Goal: Task Accomplishment & Management: Complete application form

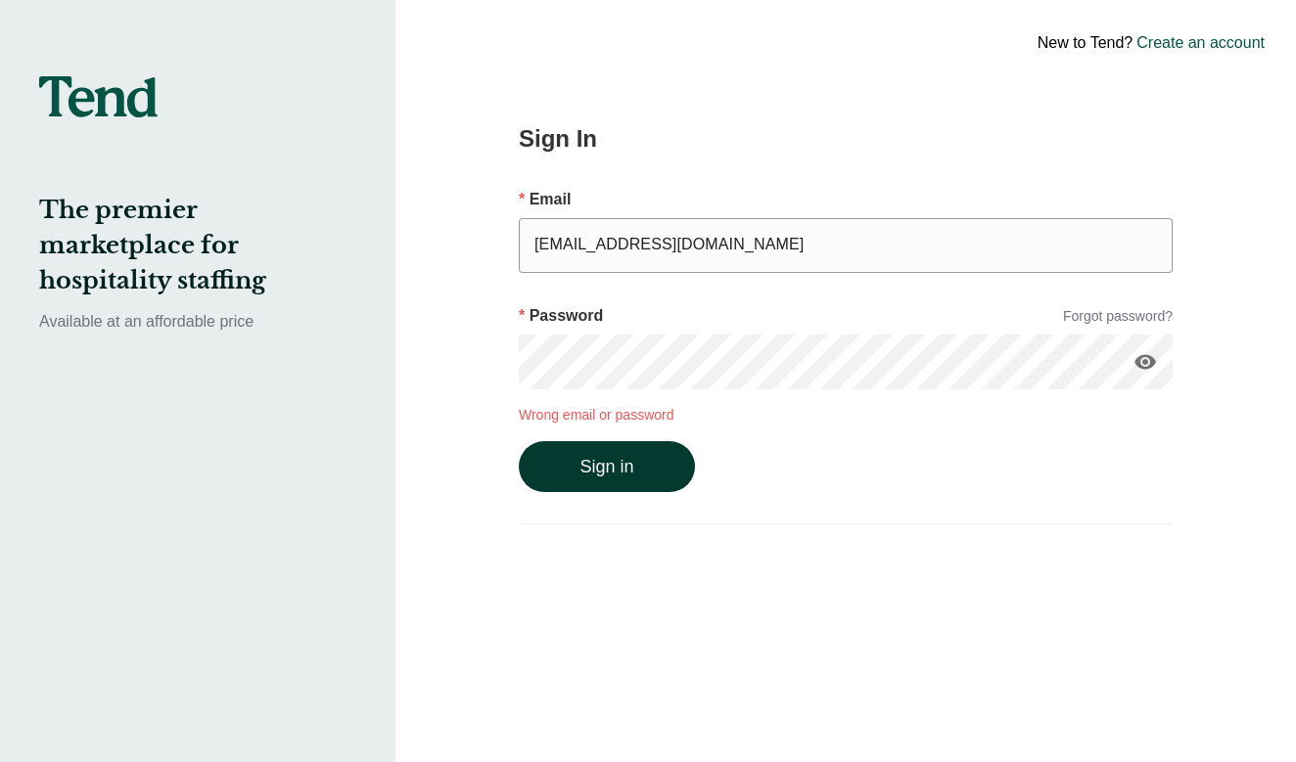
click at [623, 454] on button "Sign in" at bounding box center [607, 466] width 176 height 51
click at [1101, 316] on link "Forgot password?" at bounding box center [1118, 316] width 110 height 21
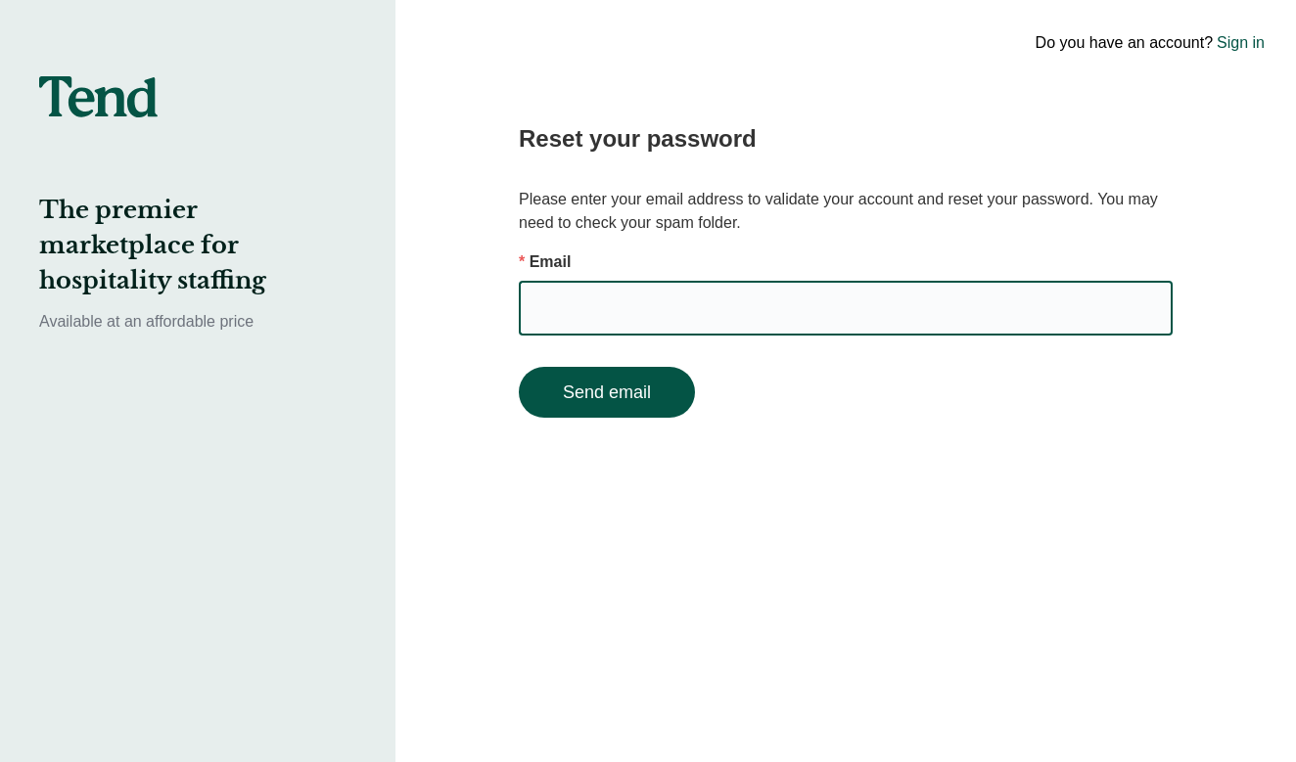
click at [1124, 317] on input "email" at bounding box center [846, 308] width 654 height 55
type input "victoria@belleeventsandco.com"
click at [670, 402] on button "Send email" at bounding box center [607, 392] width 176 height 51
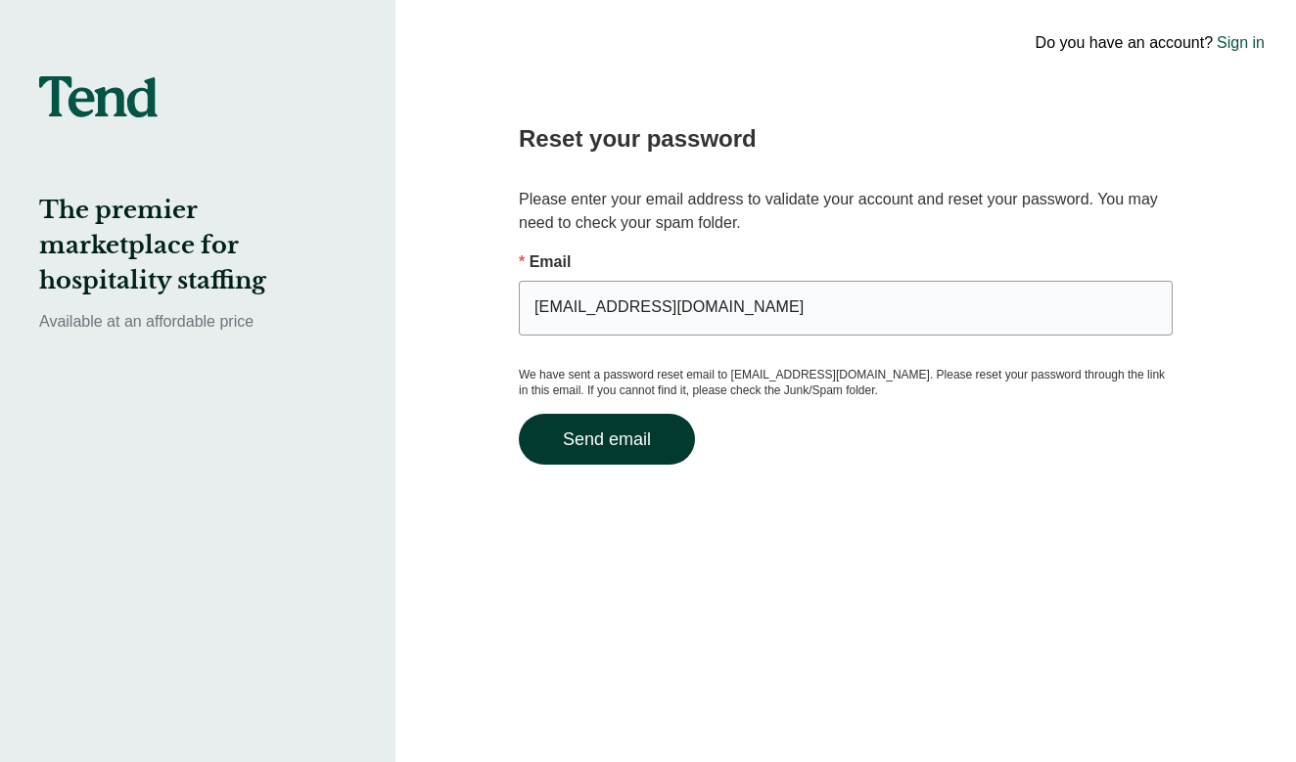
click at [675, 438] on button "Send email" at bounding box center [607, 439] width 176 height 51
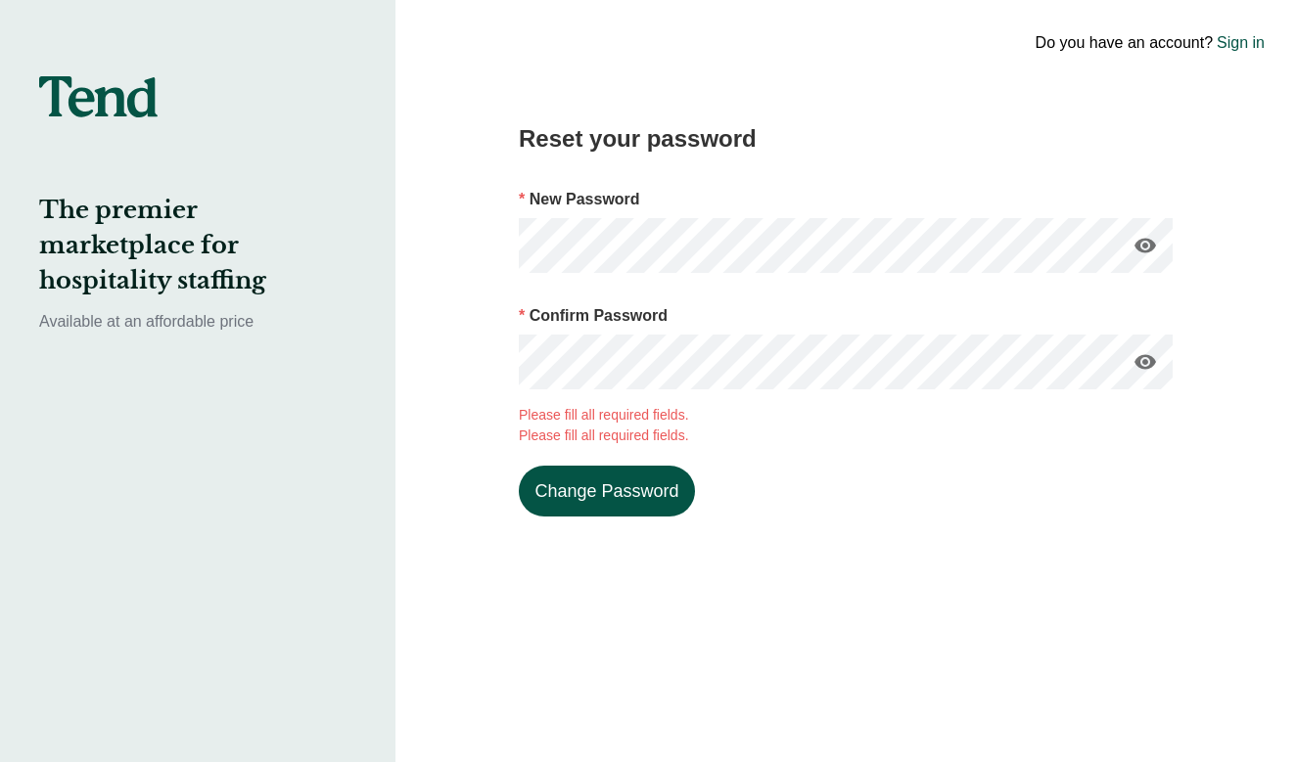
click button "Change Password" at bounding box center [607, 491] width 176 height 51
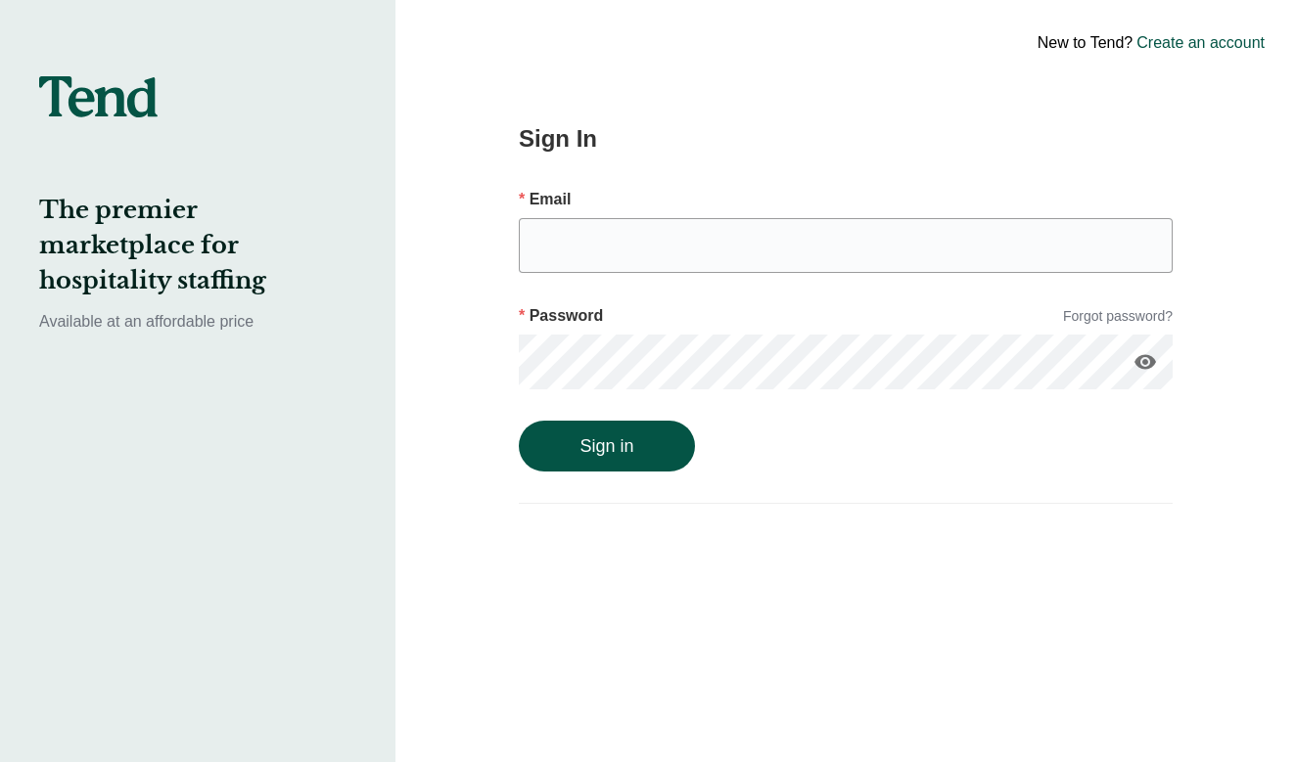
type input "[EMAIL_ADDRESS][DOMAIN_NAME]"
click at [519, 421] on button "Sign in" at bounding box center [607, 446] width 176 height 51
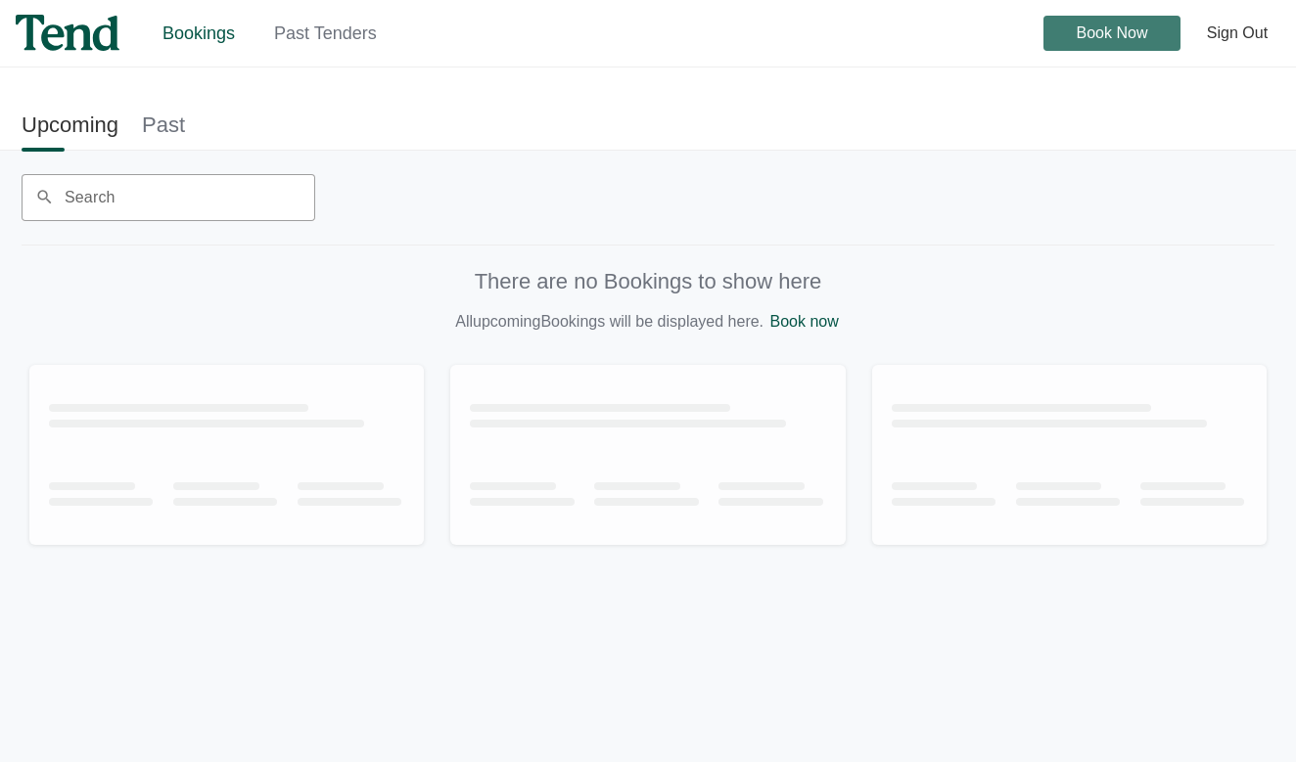
click at [1093, 33] on span "Book Now" at bounding box center [1111, 33] width 71 height 0
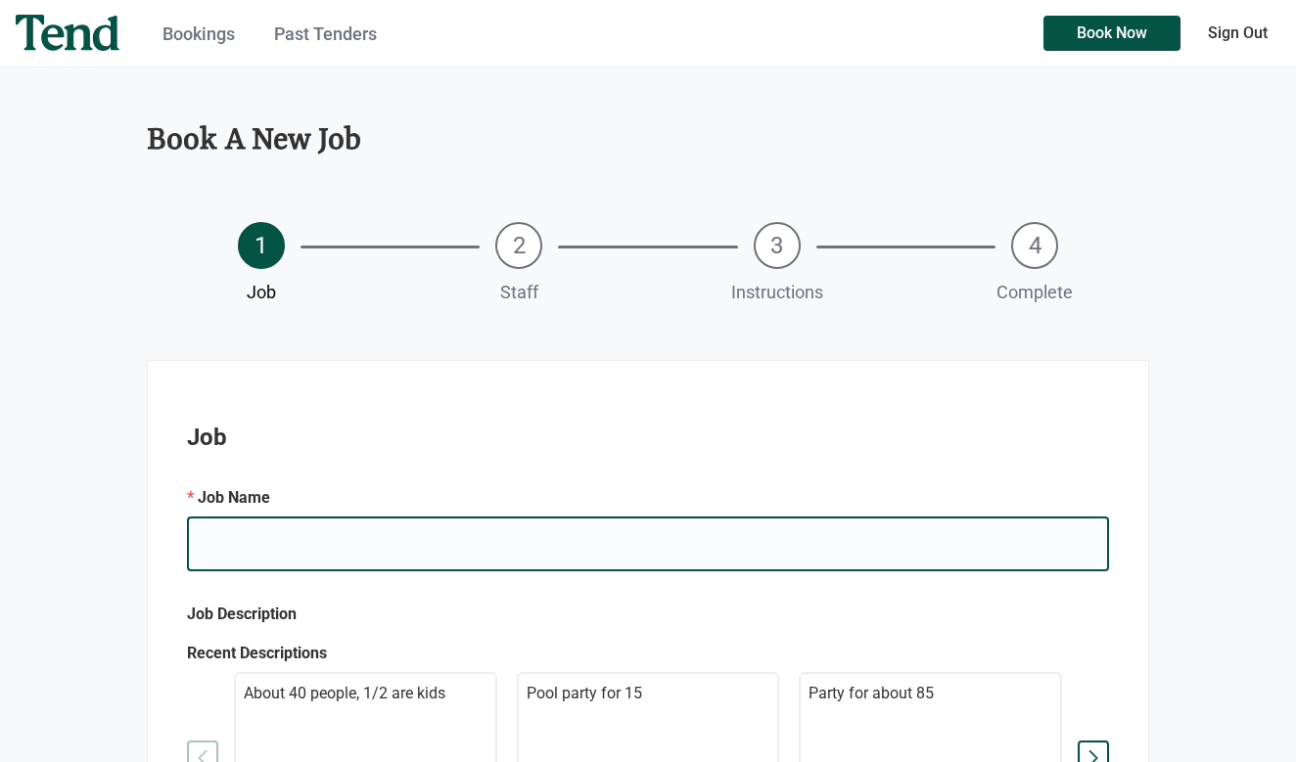
click at [616, 547] on input "e.g. Mary's Birthday" at bounding box center [648, 544] width 922 height 55
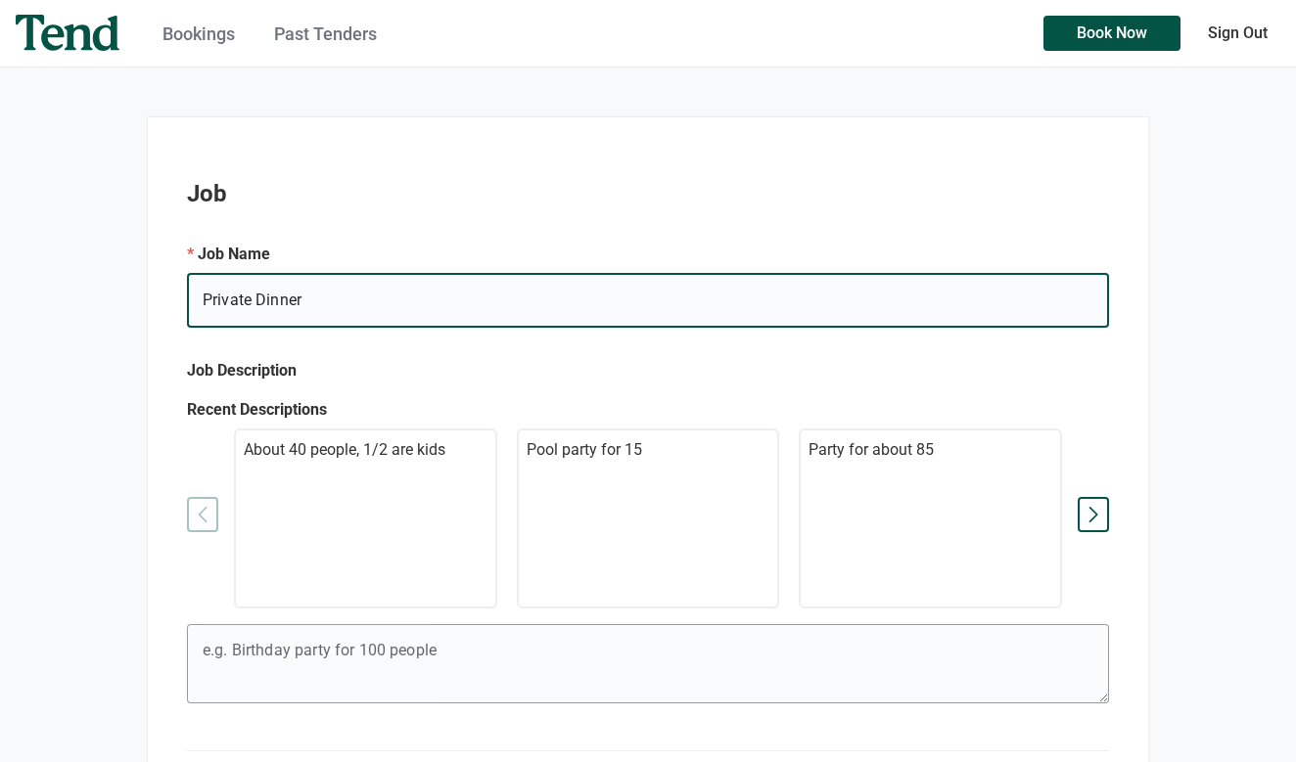
scroll to position [304, 0]
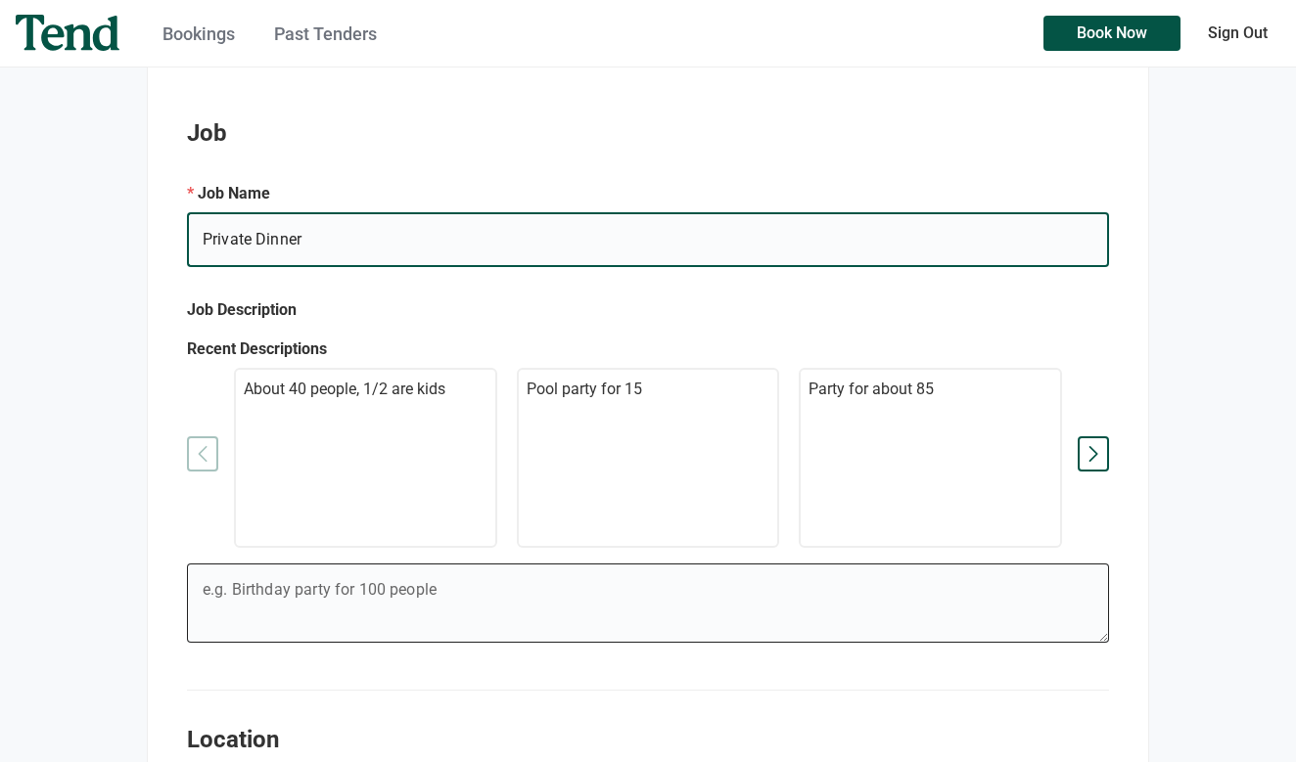
type input "Private Dinner"
click at [365, 612] on textarea "e.g. Mary's Birthday" at bounding box center [647, 606] width 921 height 70
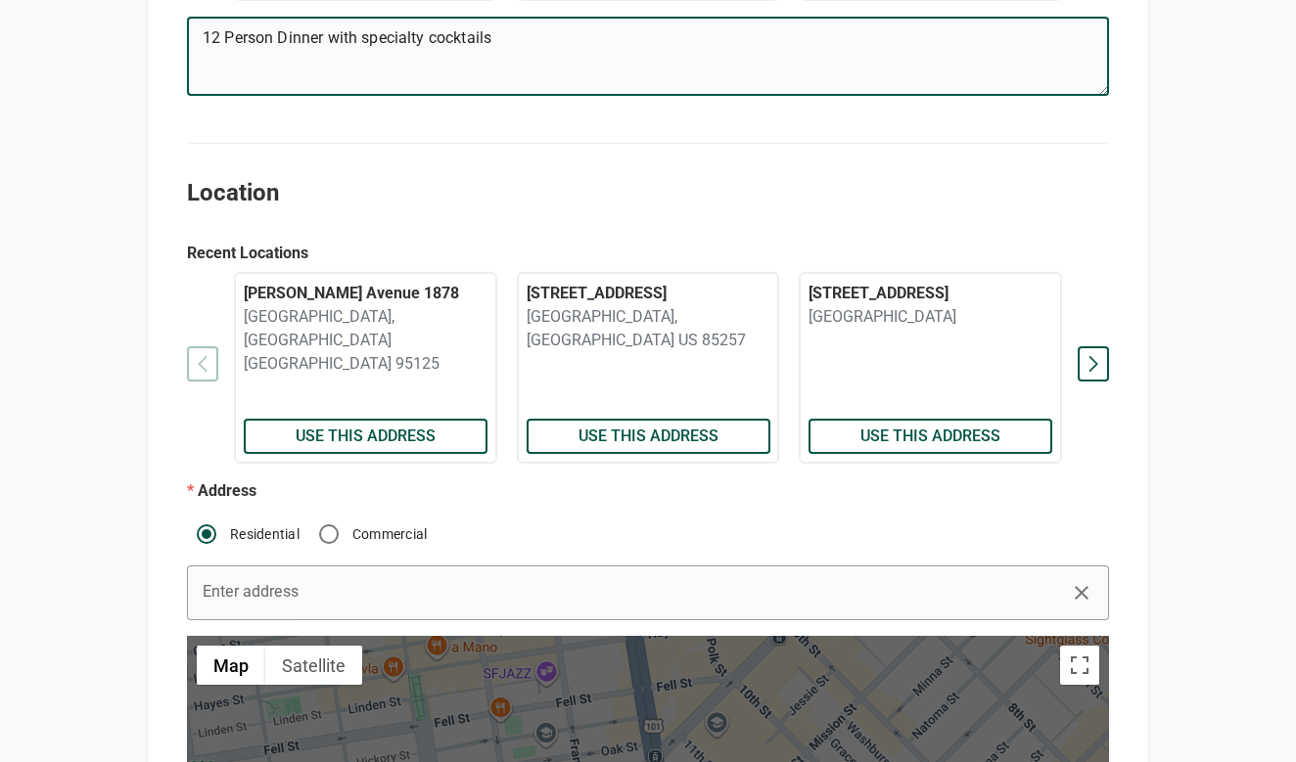
scroll to position [864, 0]
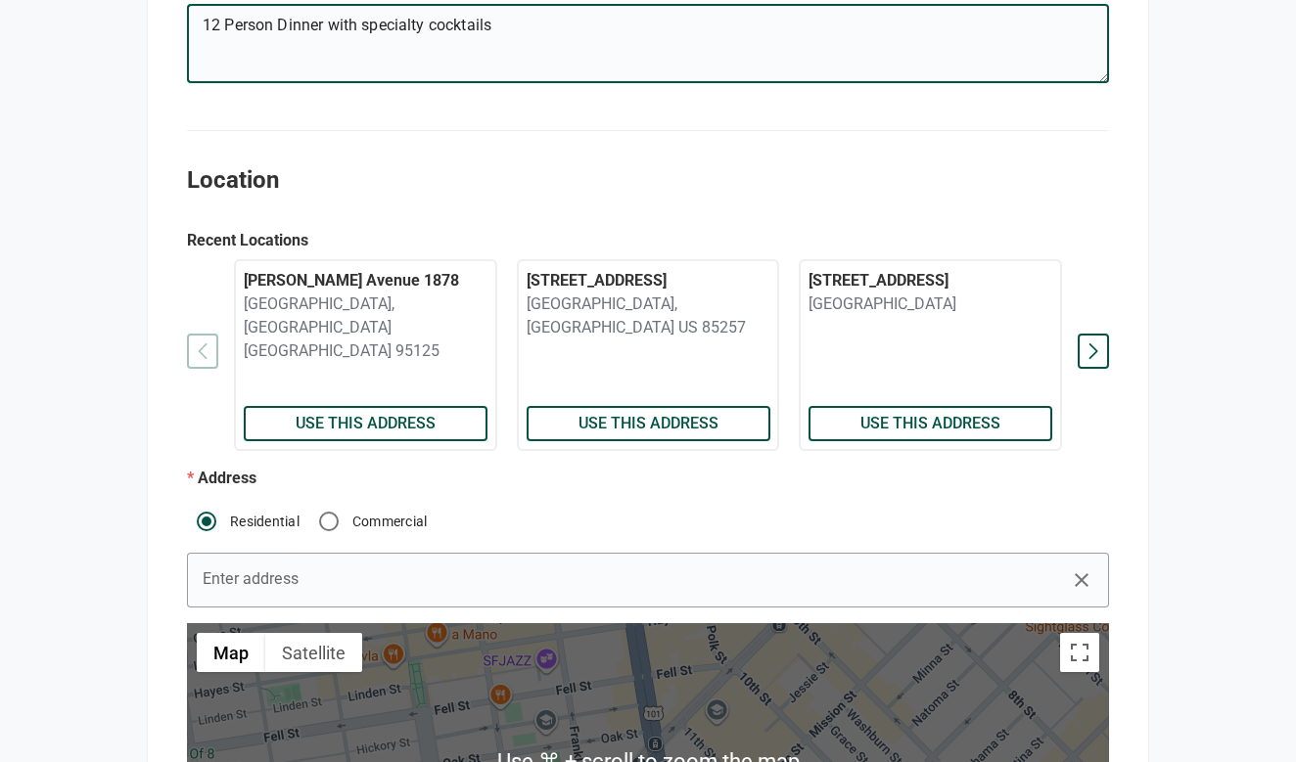
type textarea "12 Person Dinner with specialty cocktails"
click at [1101, 334] on div at bounding box center [1092, 351] width 31 height 35
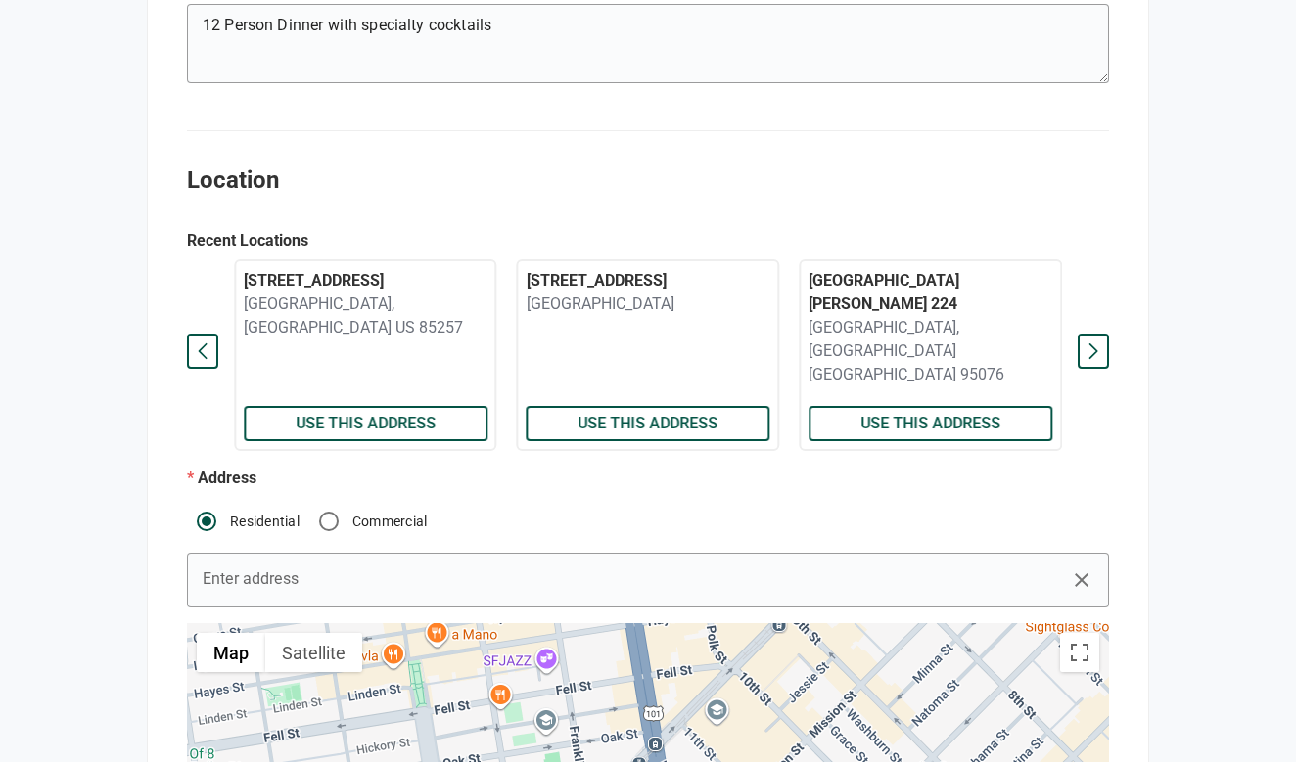
click at [1101, 334] on div at bounding box center [1092, 351] width 31 height 35
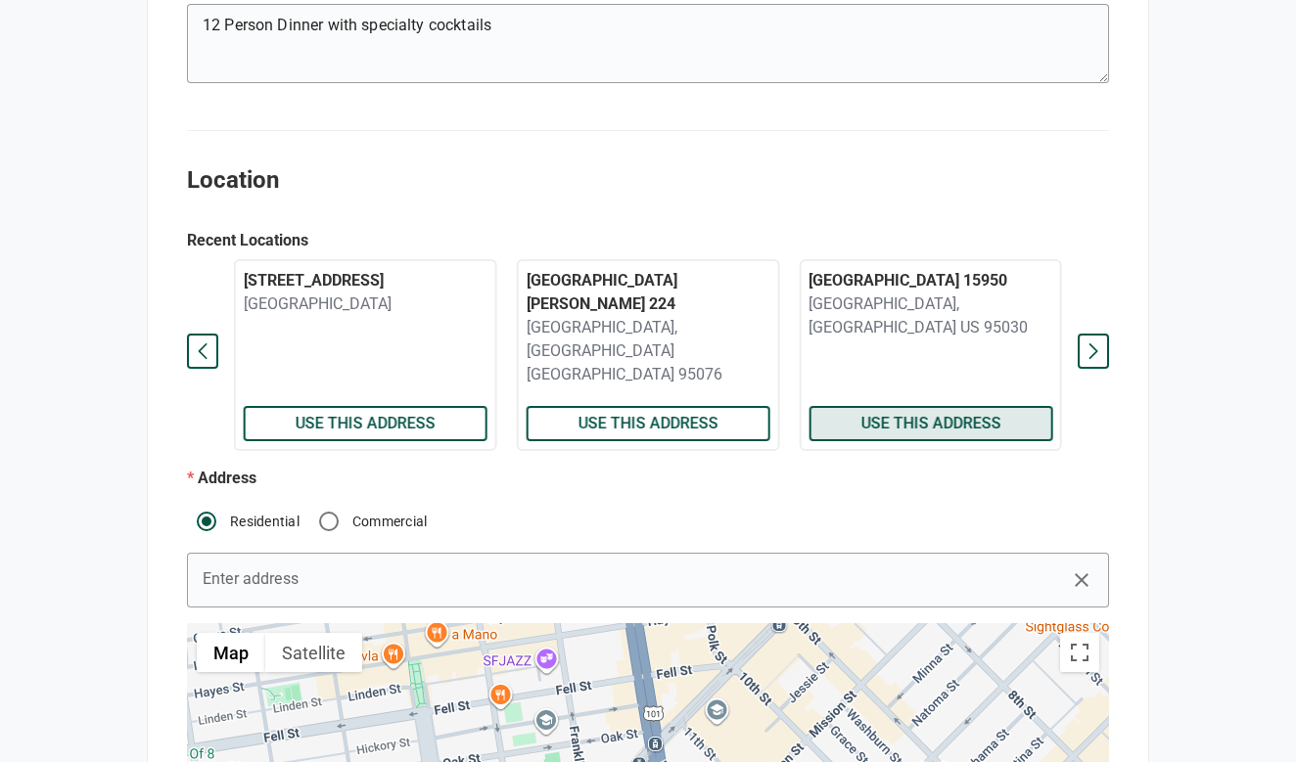
click at [982, 424] on span "Use this address" at bounding box center [930, 424] width 140 height 0
checkbox input "true"
type textarea "See Lauren for directions on when to break for dinner."
type input "Victoria Pazmany"
type input "+16508232134"
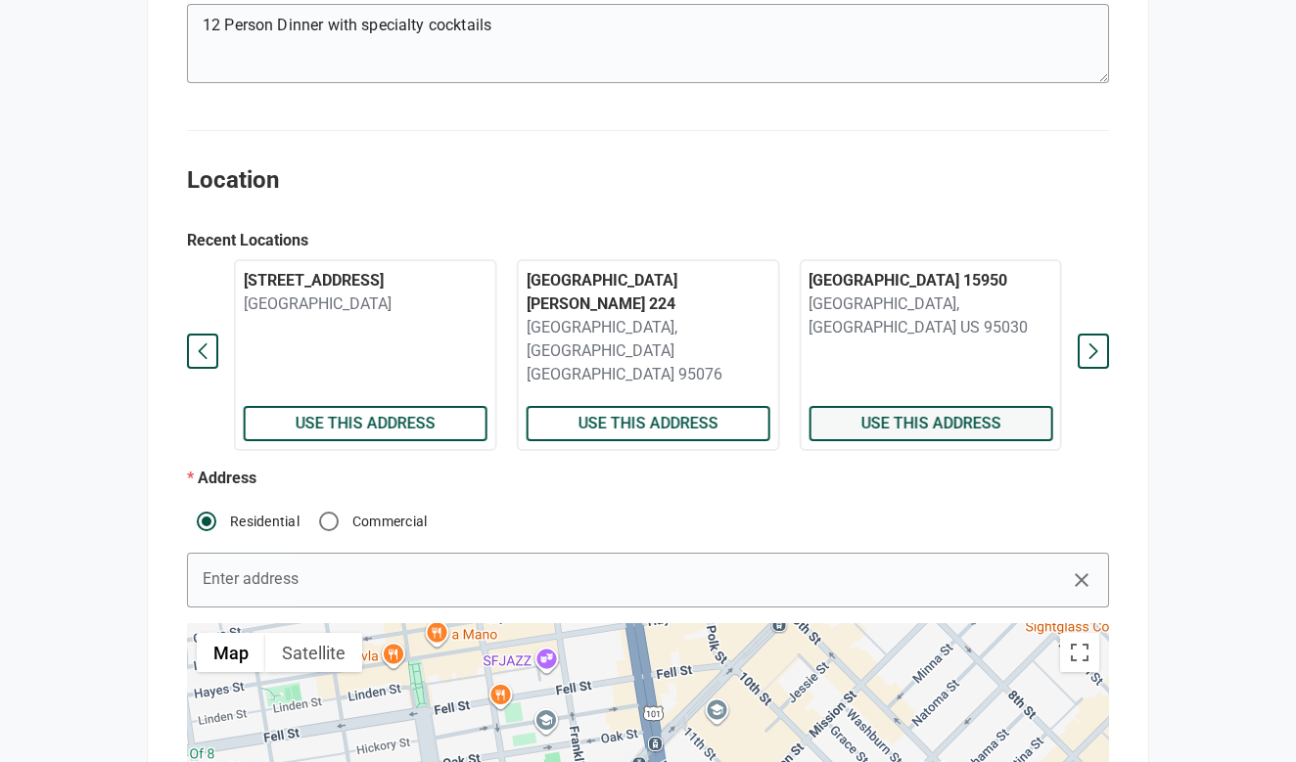
type input "15950 Viewfield Road, Monte Sereno, CA, US, 95030"
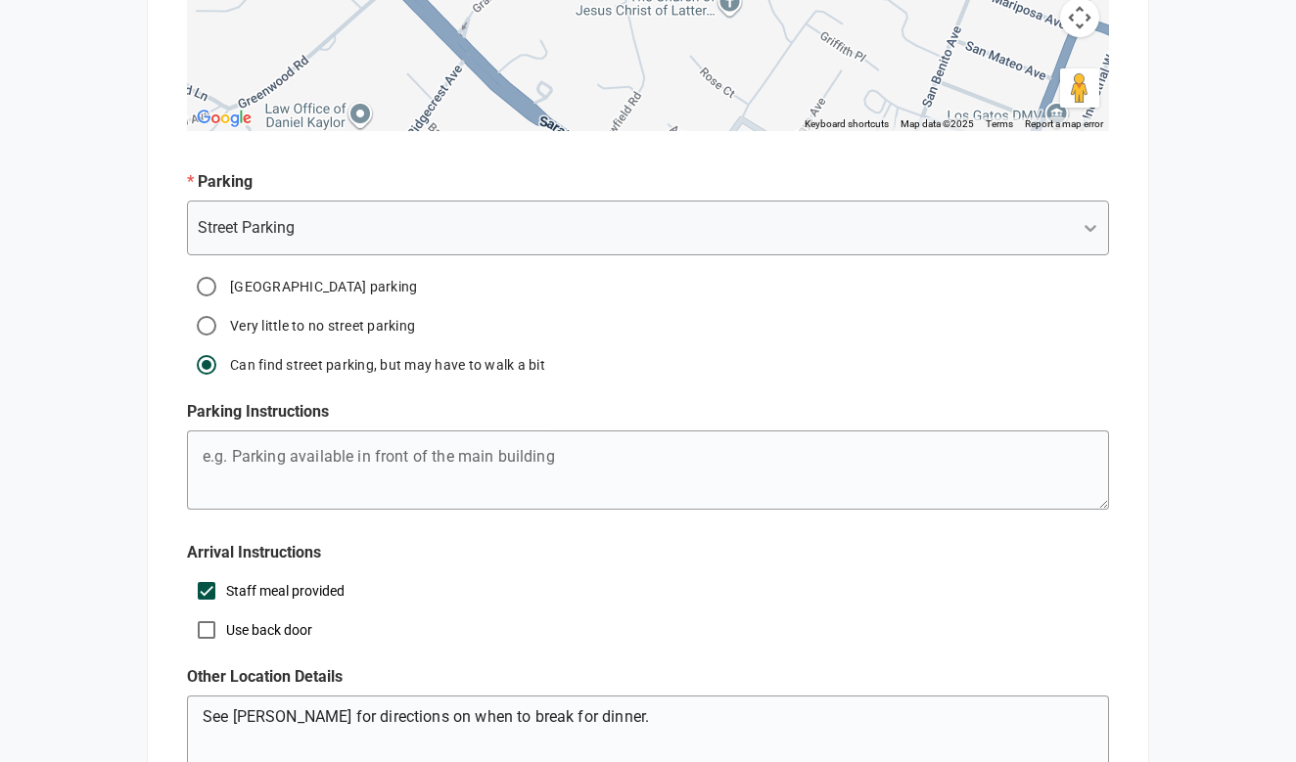
scroll to position [1638, 0]
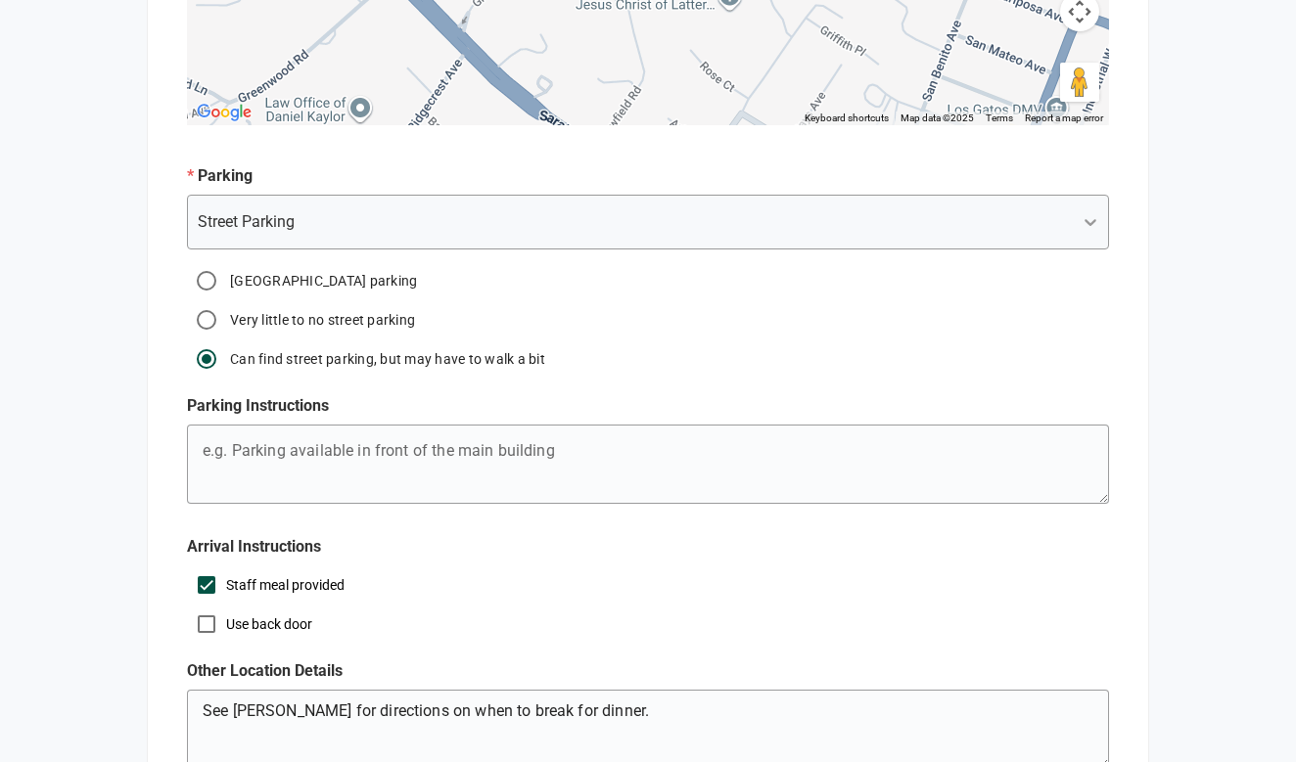
click at [294, 271] on label "Ample street parking" at bounding box center [321, 281] width 191 height 20
click at [226, 261] on input "Ample street parking" at bounding box center [206, 280] width 39 height 39
radio input "true"
radio input "false"
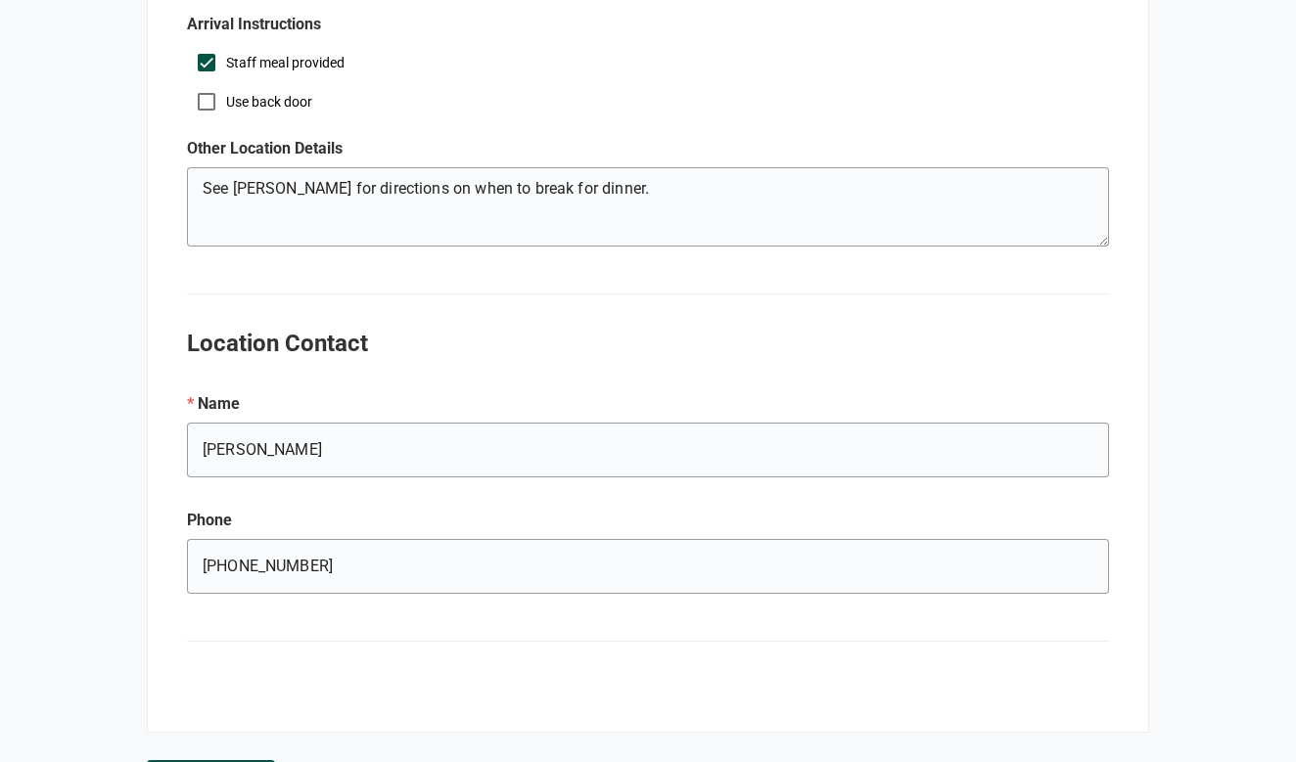
scroll to position [2194, 0]
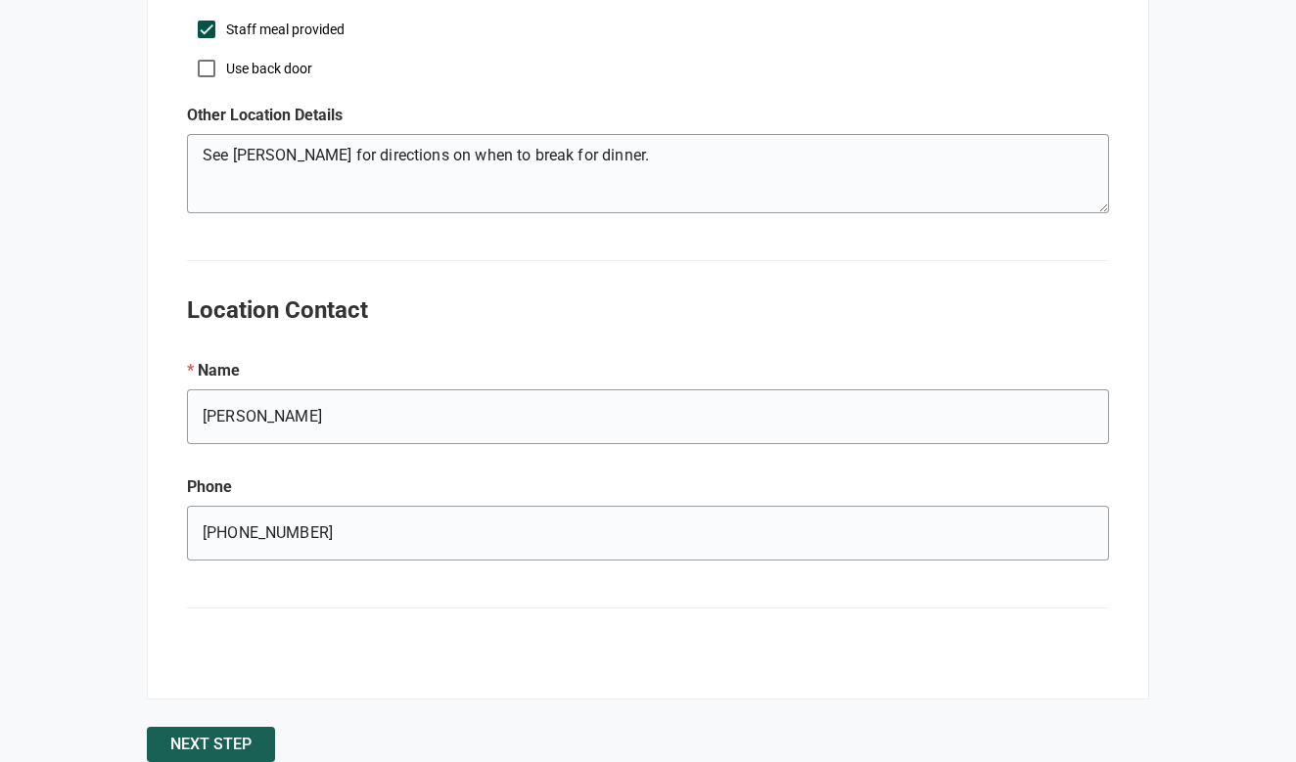
click at [250, 745] on span "Next Step" at bounding box center [210, 745] width 81 height 0
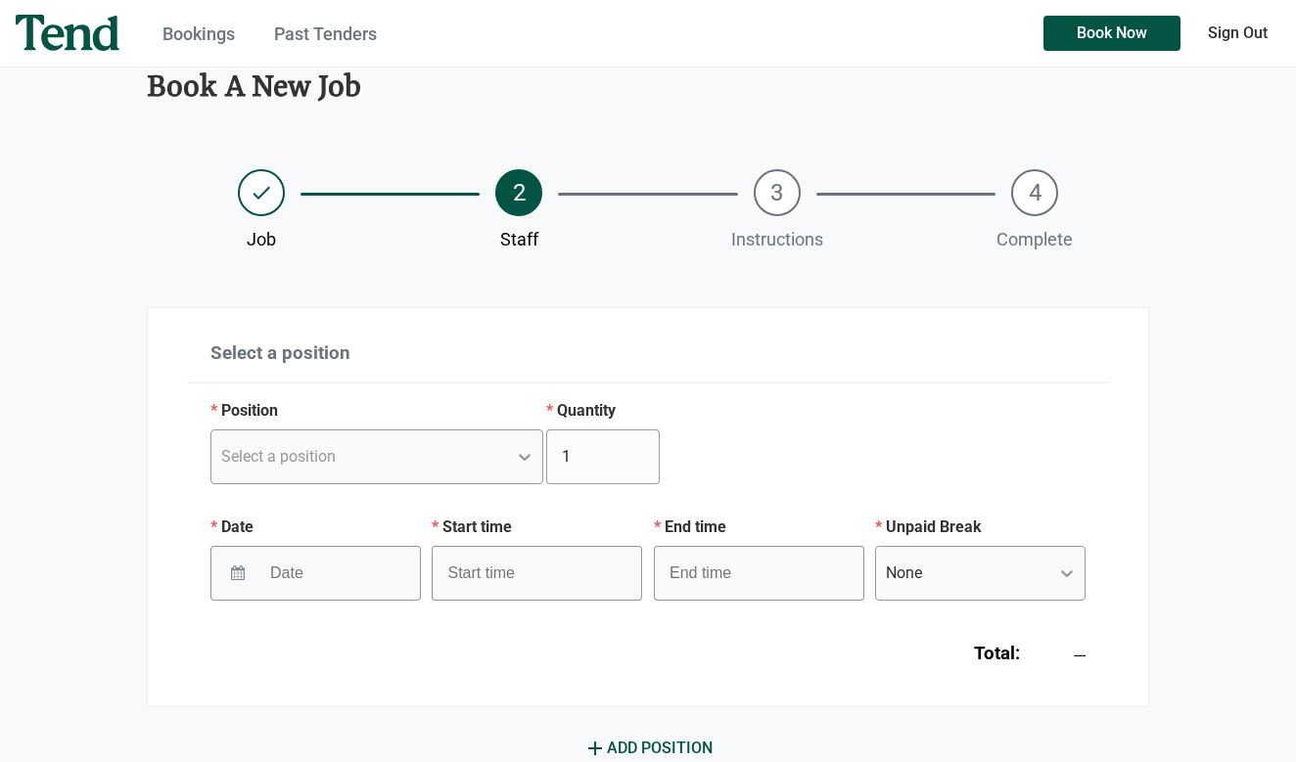
scroll to position [124, 0]
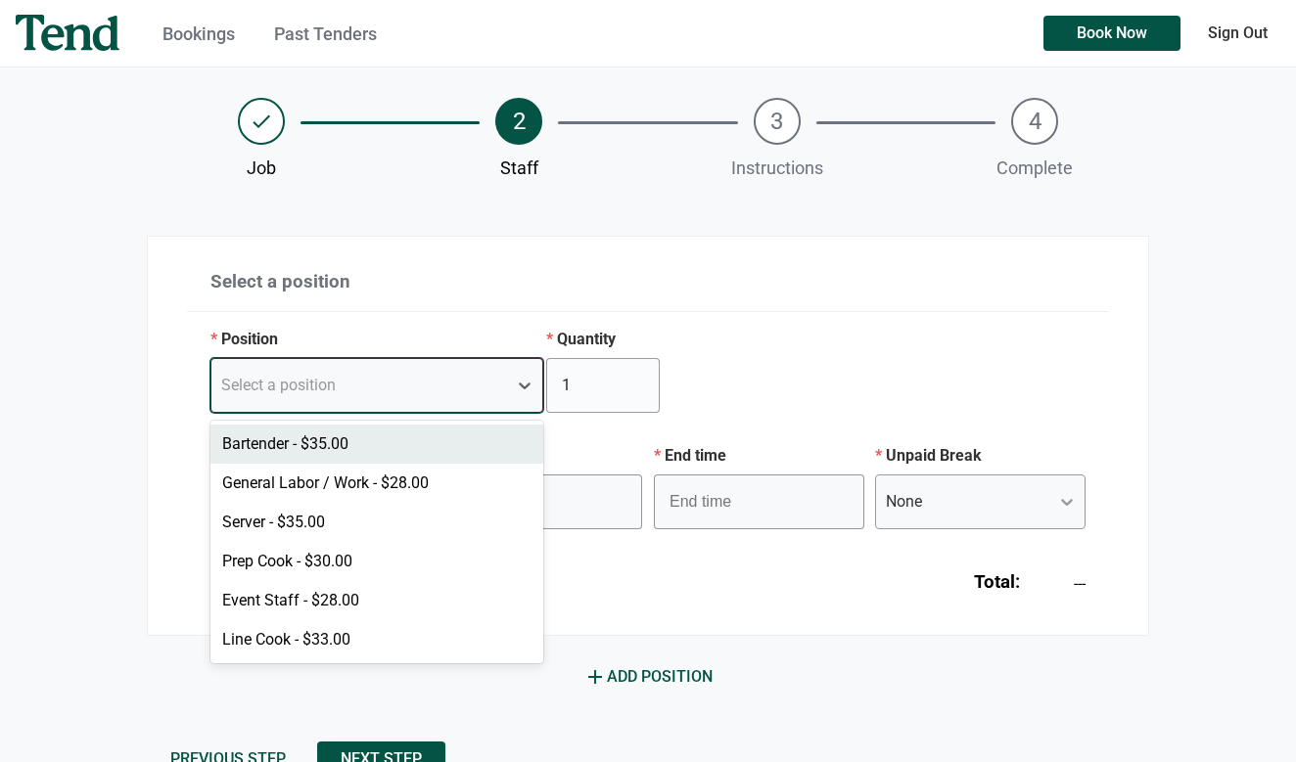
click at [365, 391] on div "Select a position" at bounding box center [359, 385] width 296 height 35
click at [367, 447] on div "Bartender - $35.00" at bounding box center [376, 444] width 333 height 39
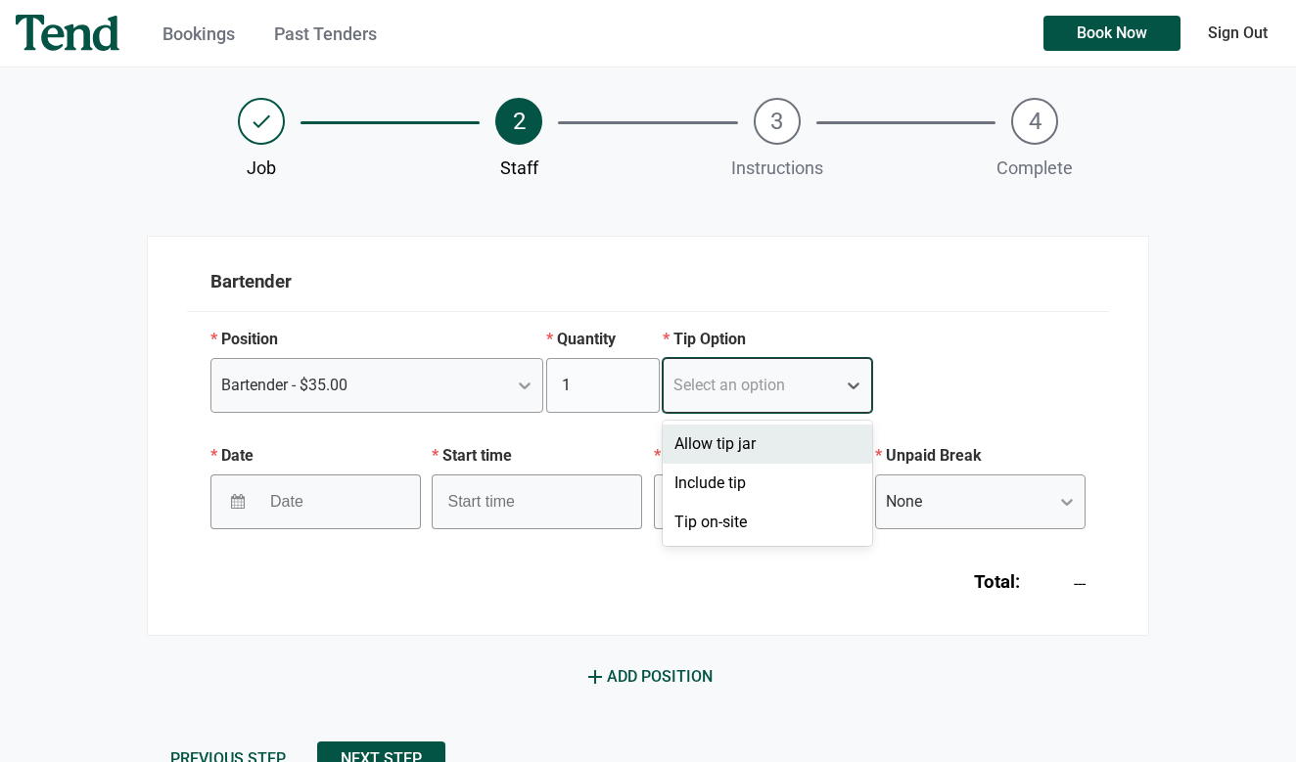
click at [733, 392] on div "Select an option" at bounding box center [729, 385] width 112 height 23
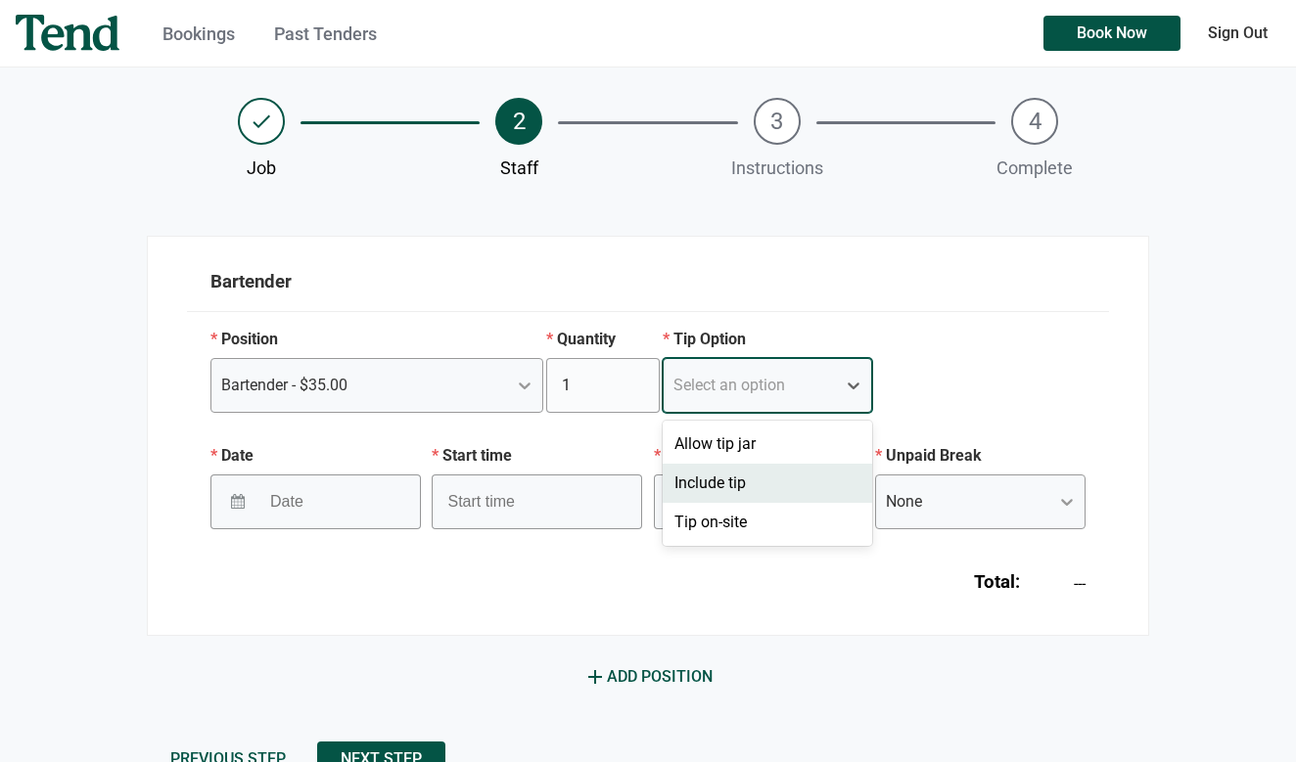
click at [753, 490] on div "Include tip" at bounding box center [767, 483] width 210 height 39
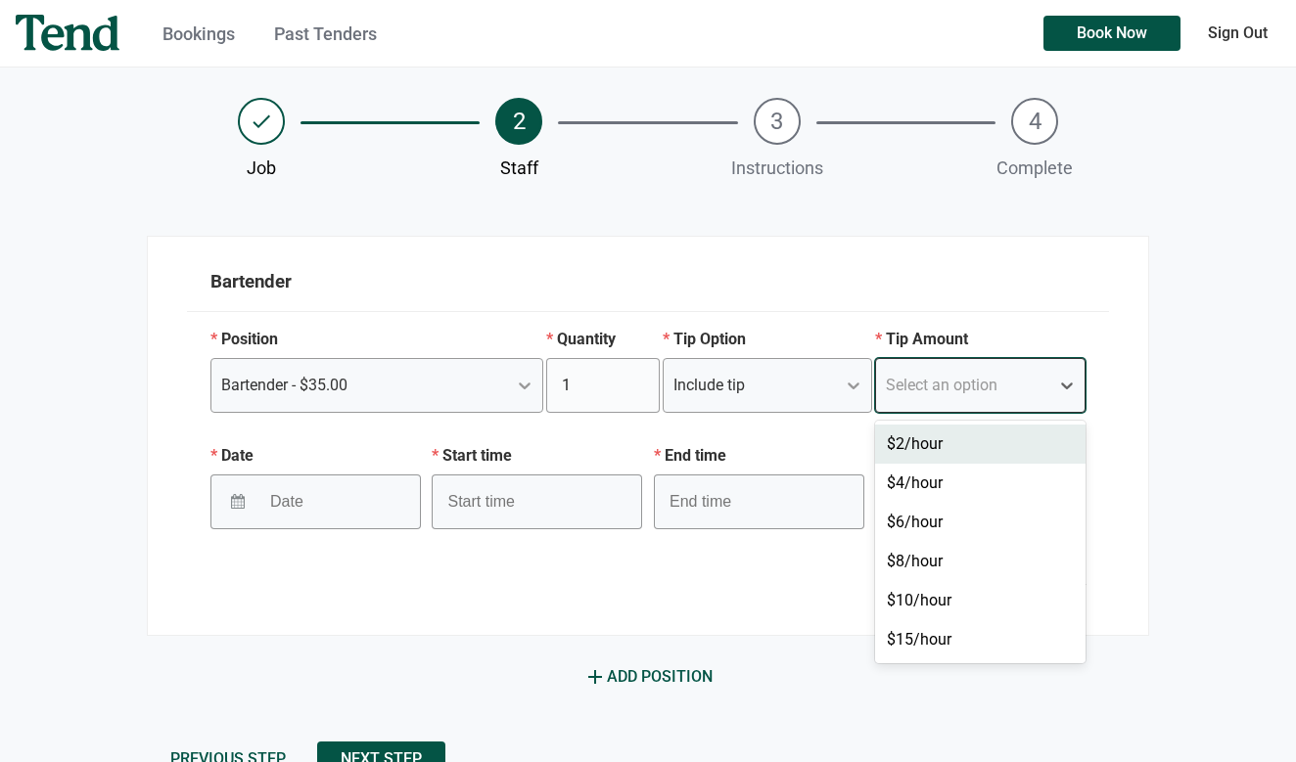
click at [888, 397] on div at bounding box center [887, 385] width 2 height 27
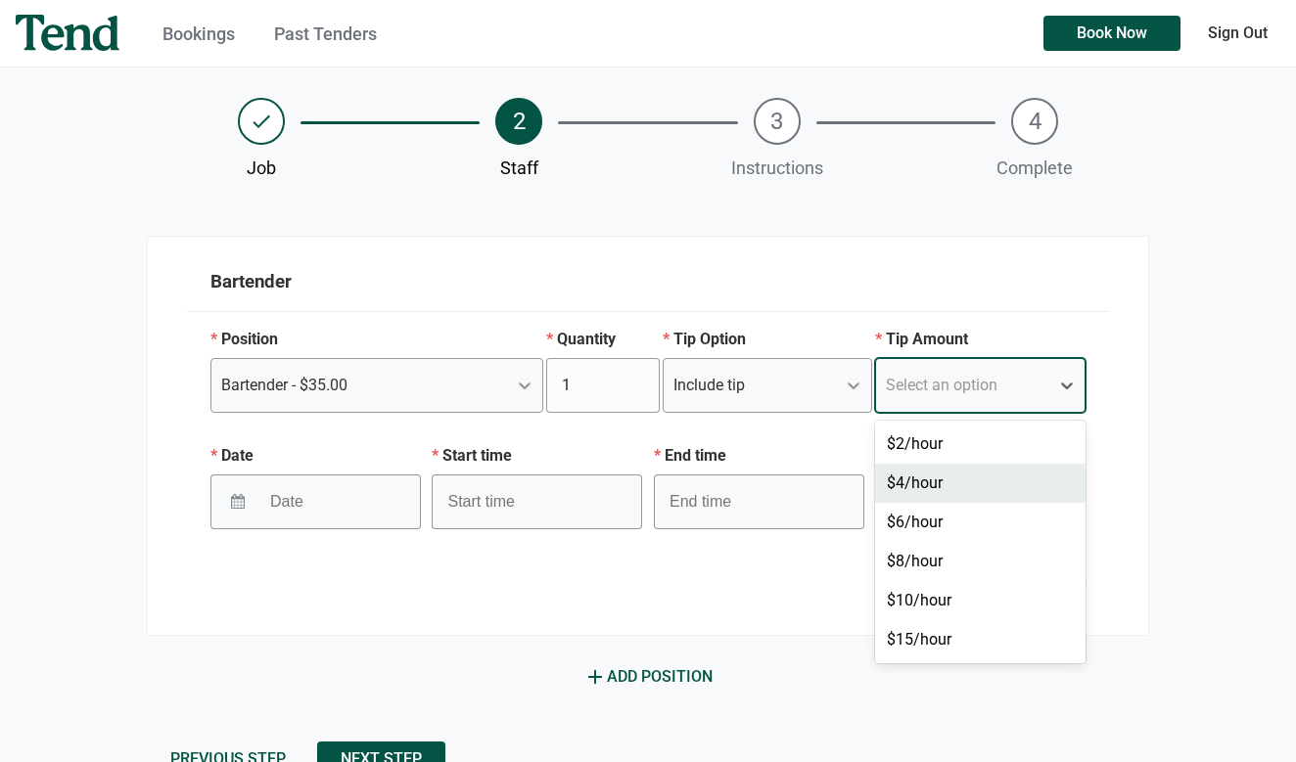
click at [955, 479] on div "$4/hour" at bounding box center [980, 483] width 210 height 39
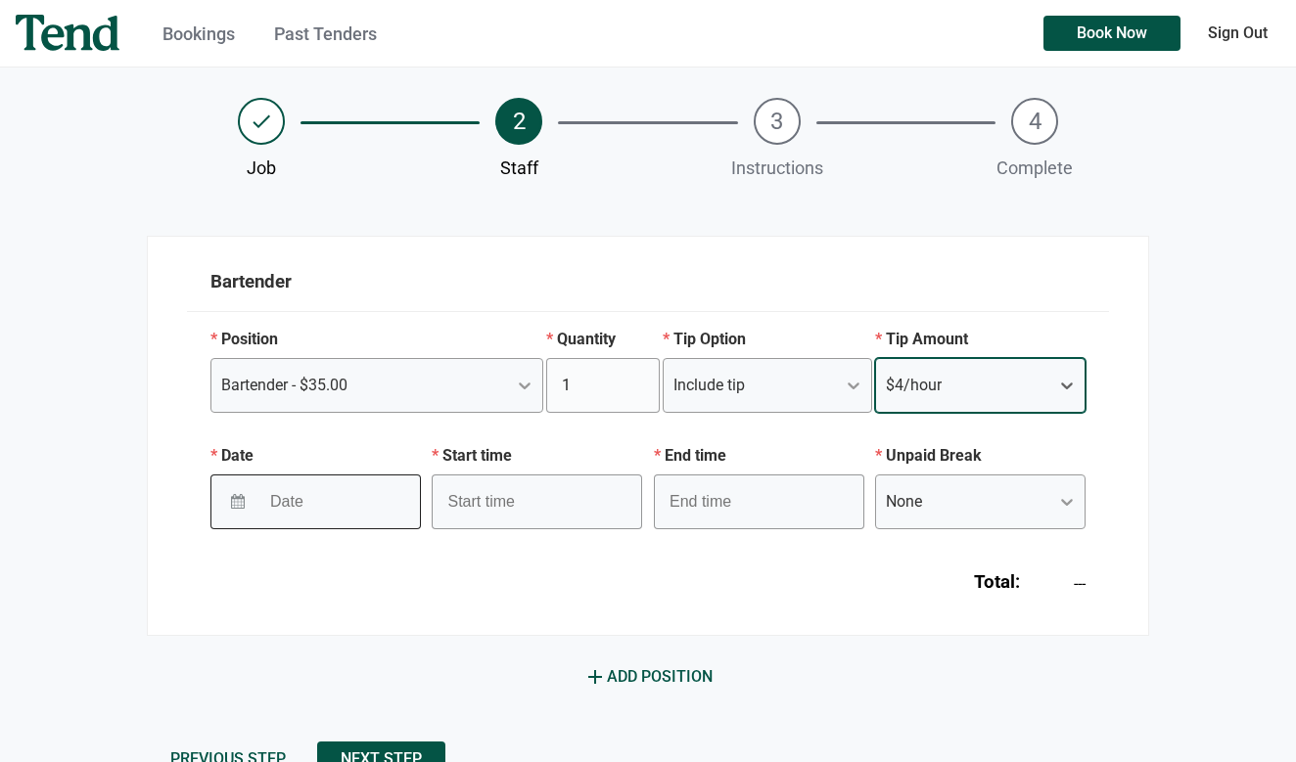
click at [334, 511] on input "Date" at bounding box center [322, 502] width 127 height 49
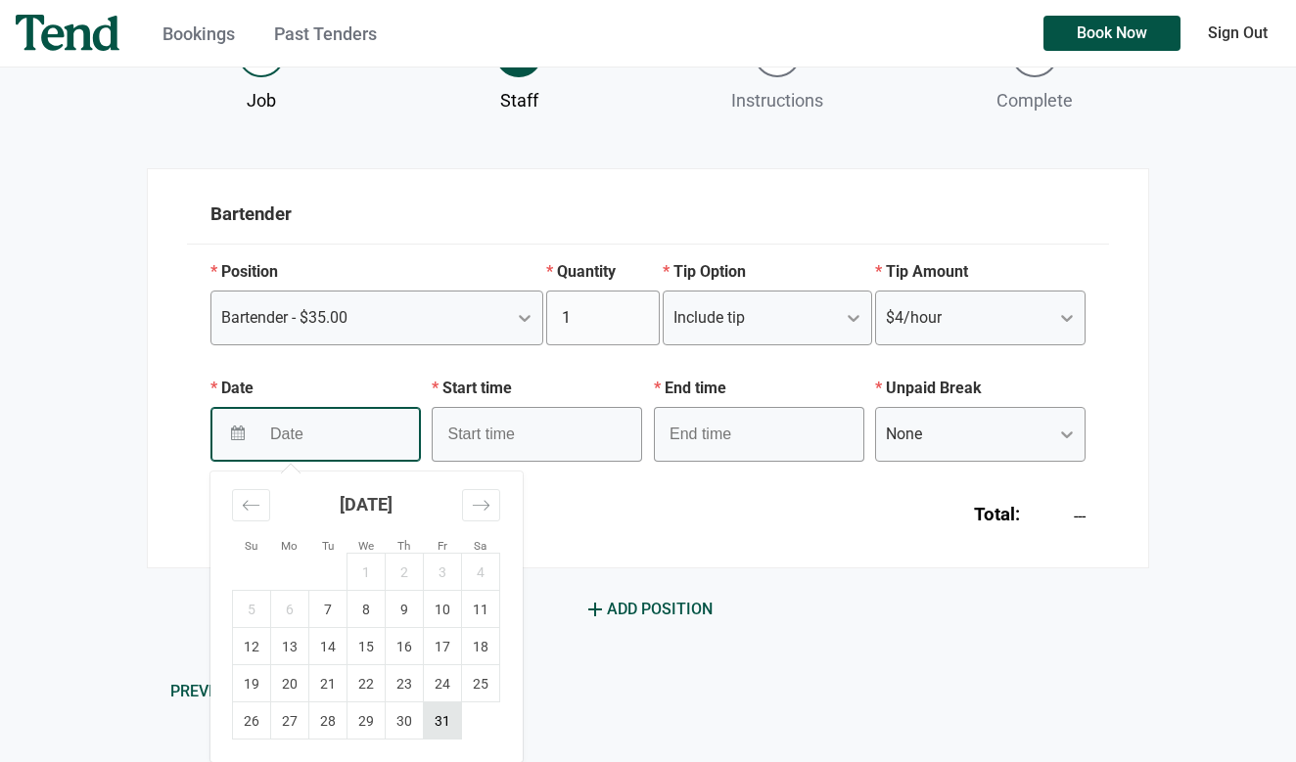
click at [449, 710] on td "31" at bounding box center [443, 721] width 38 height 37
type input "10/31/2025"
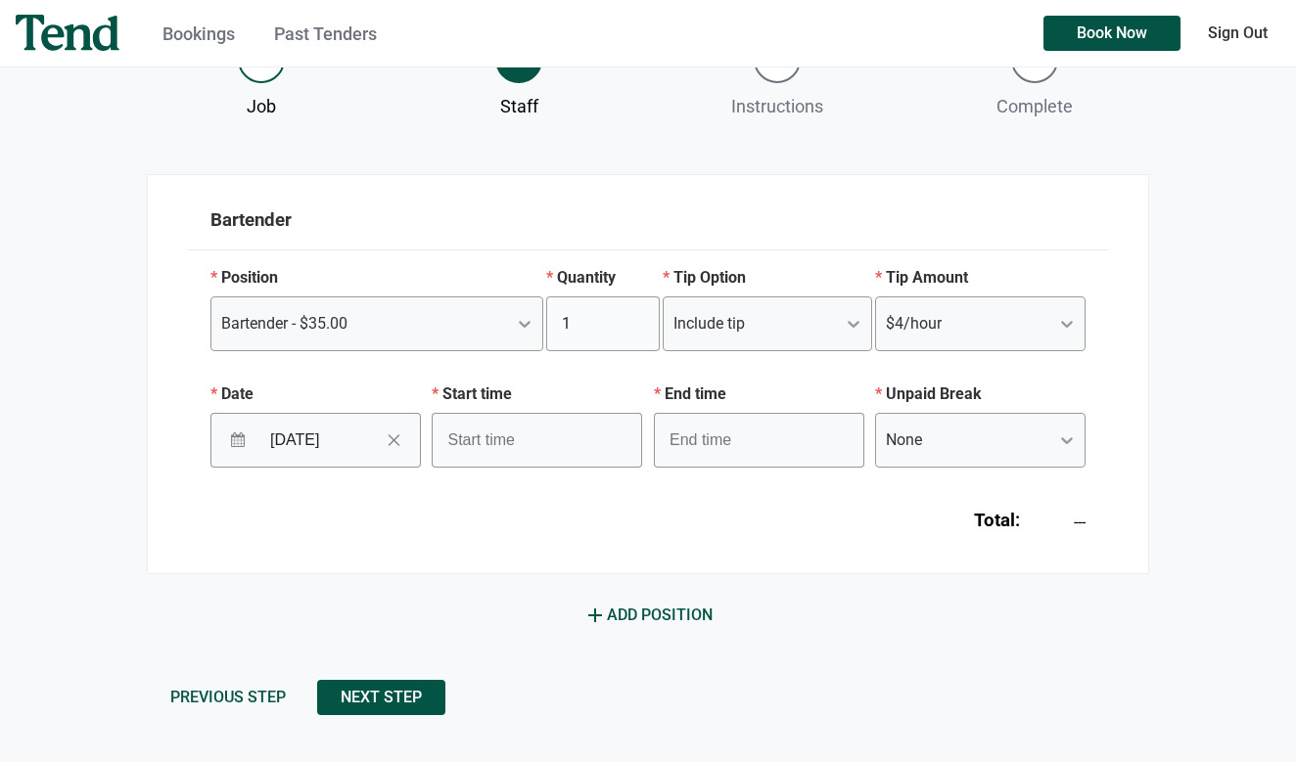
scroll to position [186, 0]
click at [564, 421] on input "text" at bounding box center [537, 440] width 210 height 55
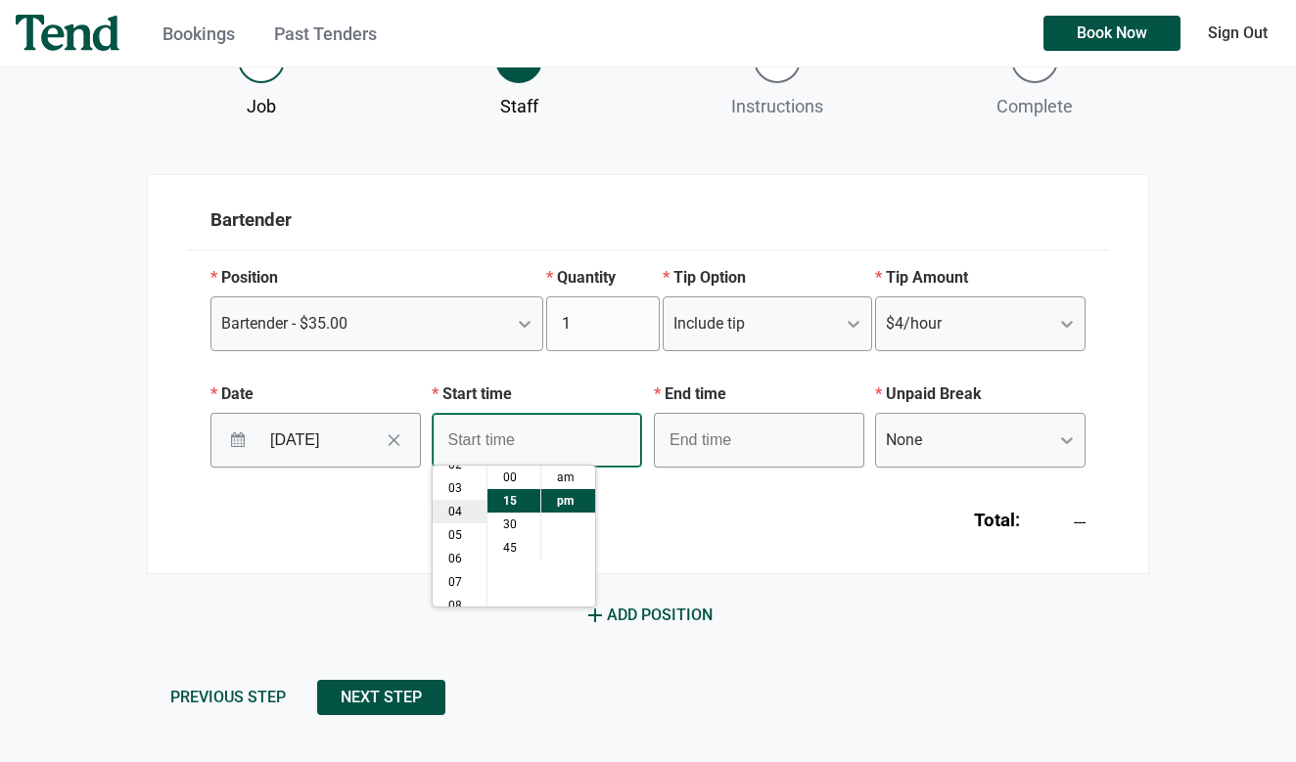
scroll to position [51, 0]
click at [462, 509] on li "04" at bounding box center [460, 517] width 54 height 23
type input "4:15 pm"
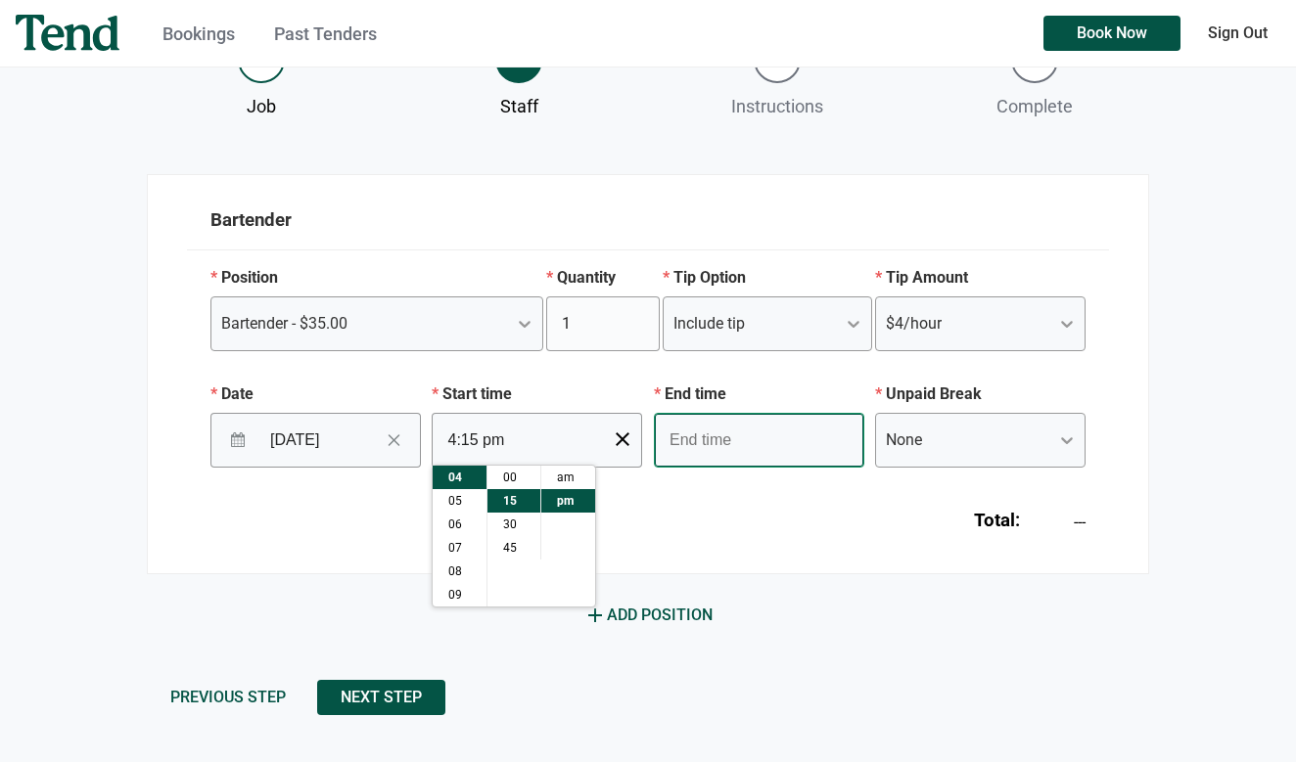
click at [780, 443] on input "text" at bounding box center [759, 440] width 210 height 55
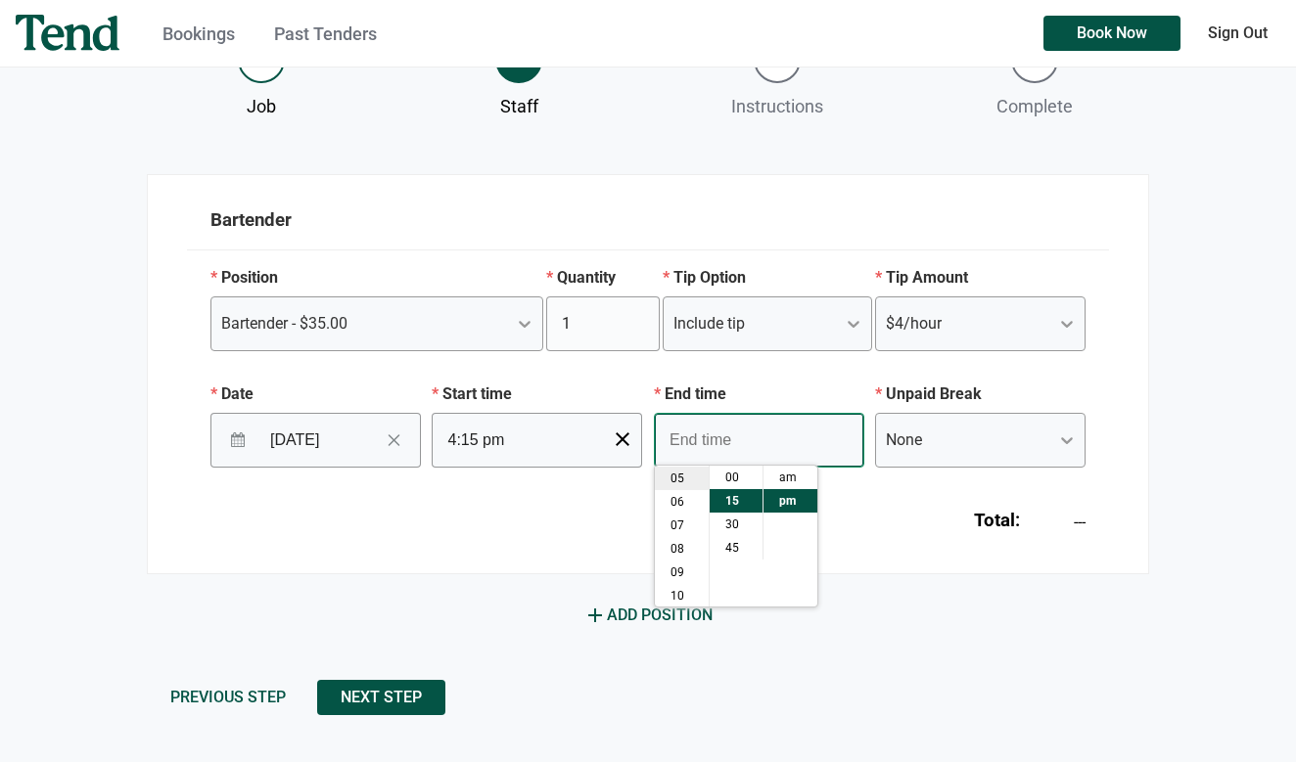
scroll to position [141, 0]
click at [679, 589] on li "11" at bounding box center [682, 594] width 54 height 23
type input "11:15 pm"
click at [893, 574] on form "Bartender Position Bartender - $35.00 Quantity 1 Tip Option Include tip Tip Amo…" at bounding box center [648, 444] width 1002 height 541
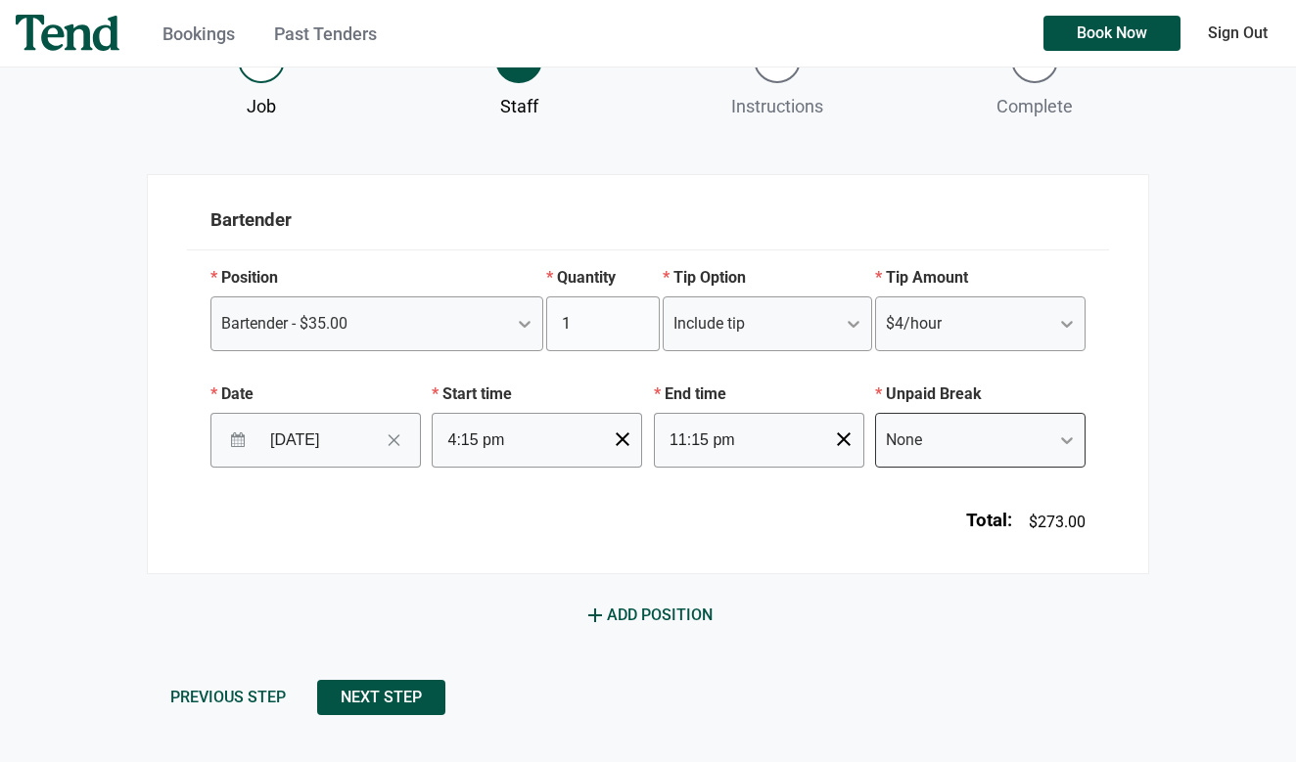
click at [913, 454] on div "None" at bounding box center [962, 440] width 173 height 35
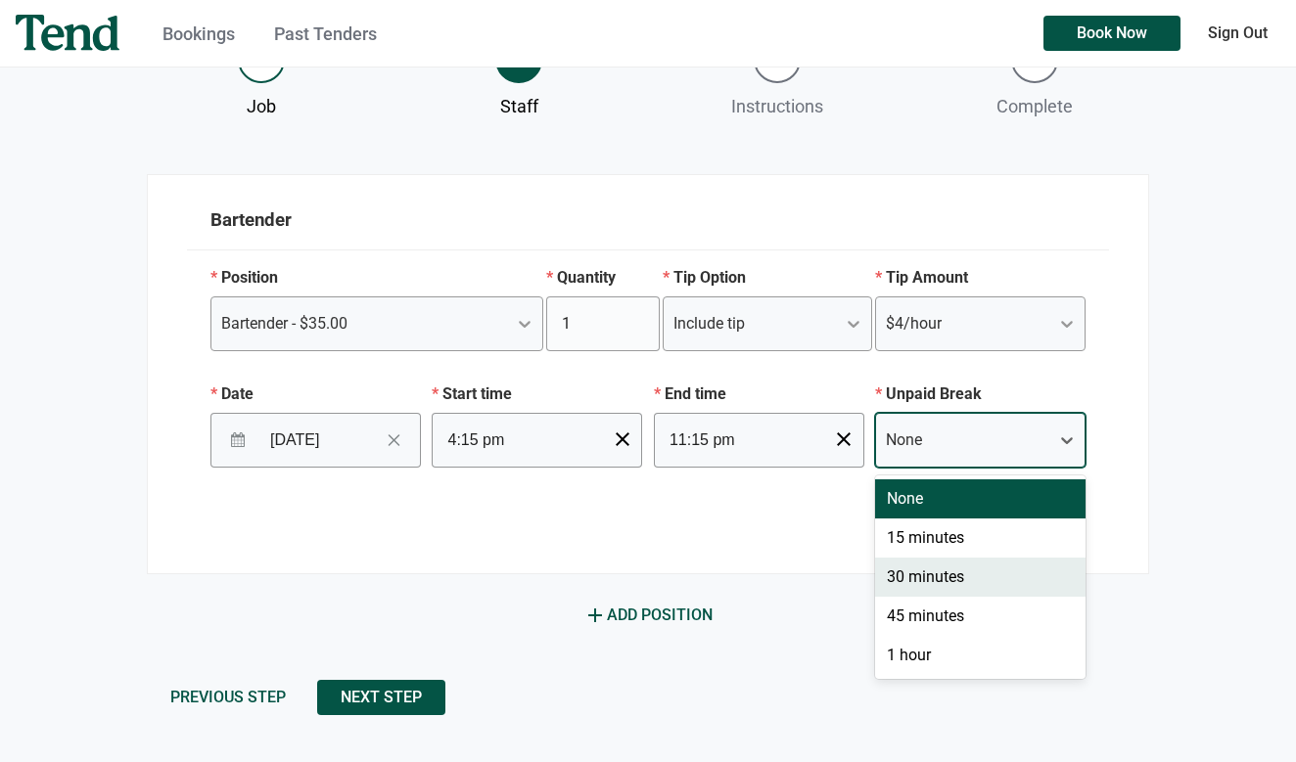
click at [914, 571] on div "30 minutes" at bounding box center [980, 577] width 210 height 39
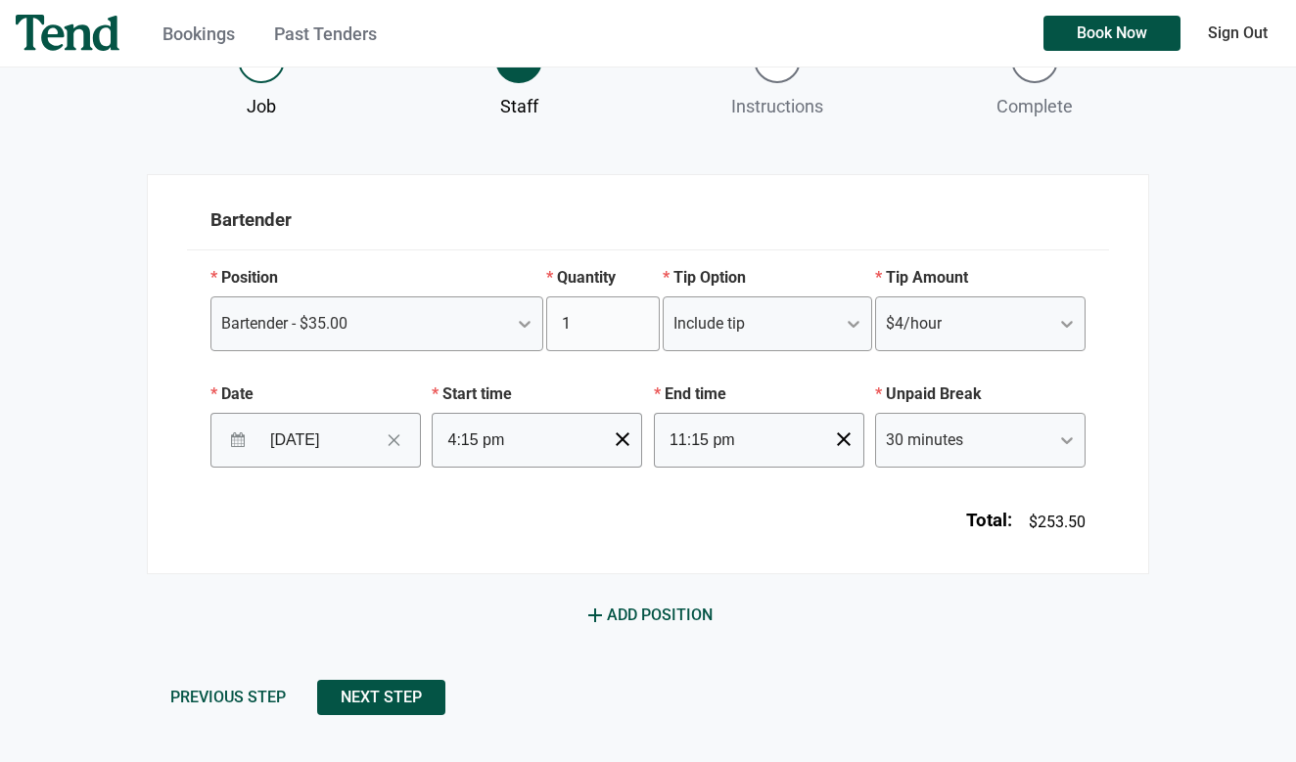
click at [420, 716] on div "Book a new job done Job 2 Staff 3 Instructions 4 Complete Bartender Position Ba…" at bounding box center [648, 322] width 1002 height 881
click at [422, 711] on button "Next Step" at bounding box center [381, 697] width 128 height 35
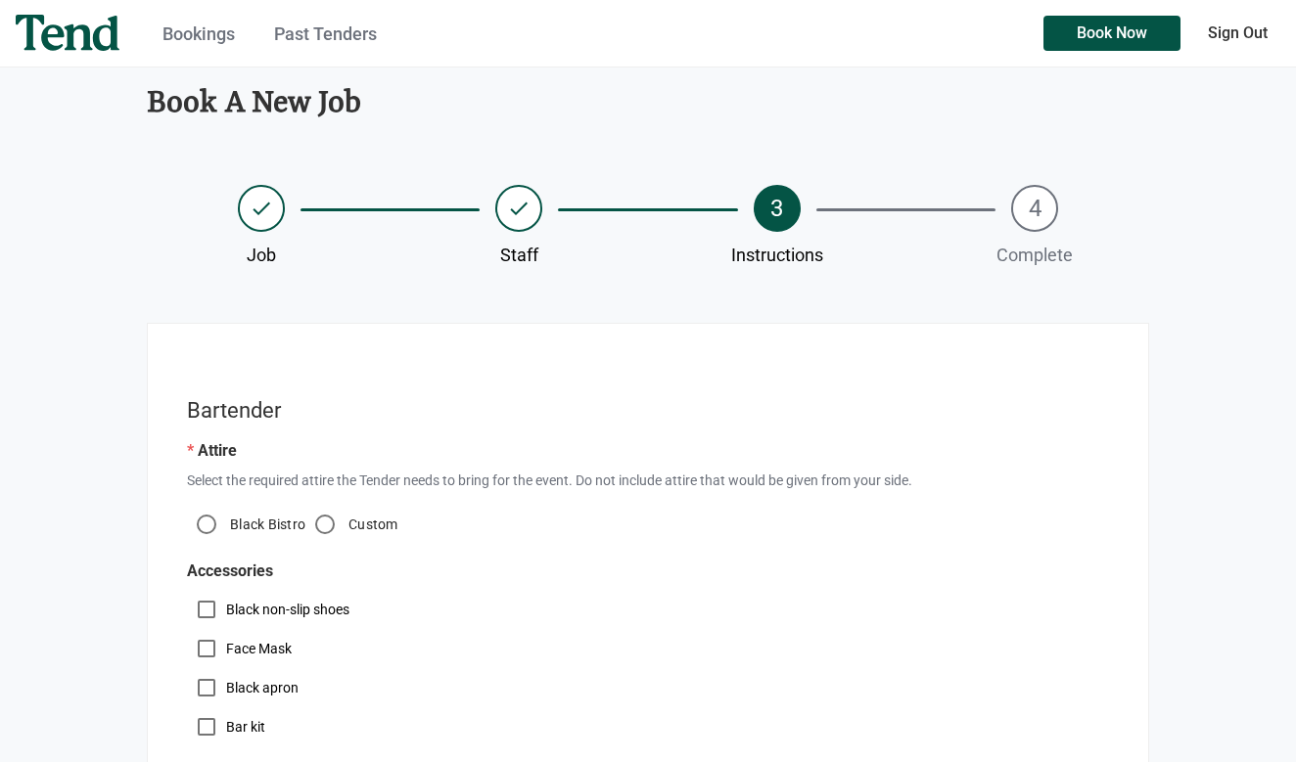
scroll to position [71, 0]
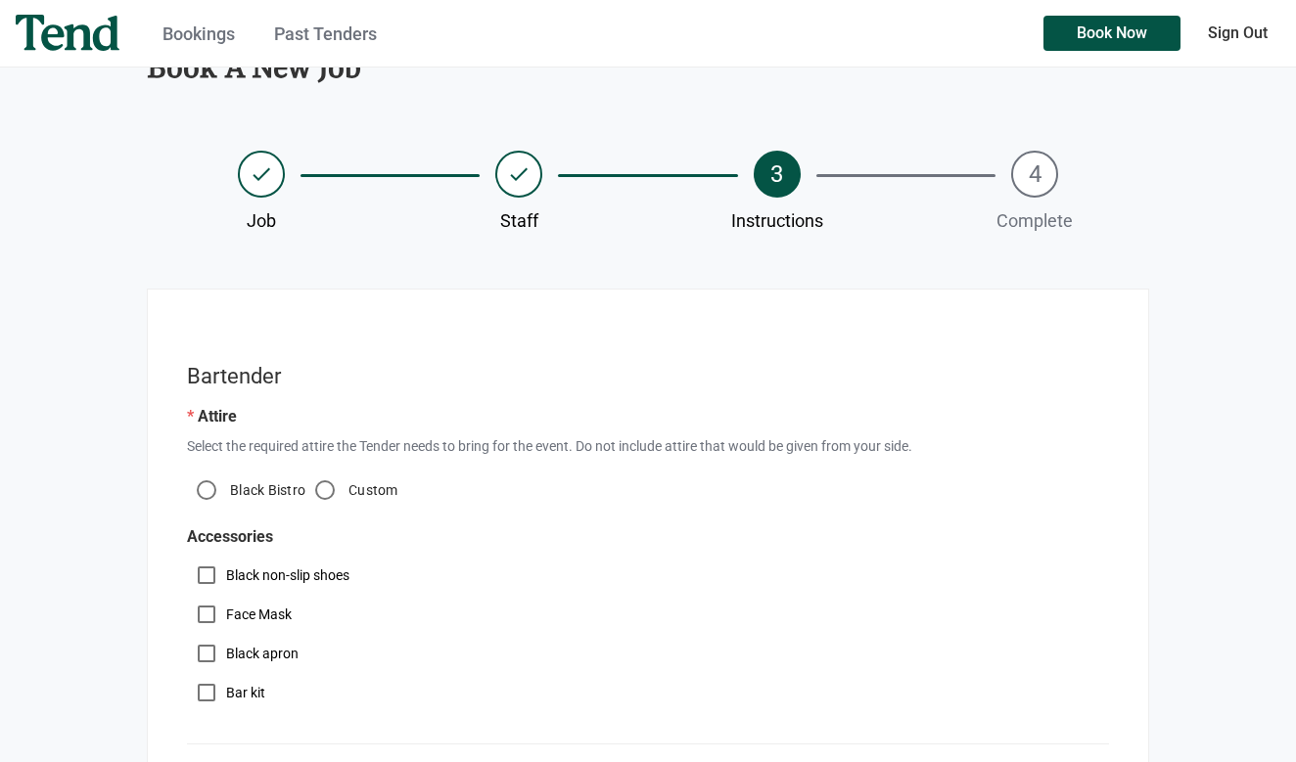
click at [227, 493] on label "Black Bistro" at bounding box center [265, 490] width 79 height 20
click at [226, 493] on input "Black Bistro" at bounding box center [206, 490] width 39 height 39
radio input "true"
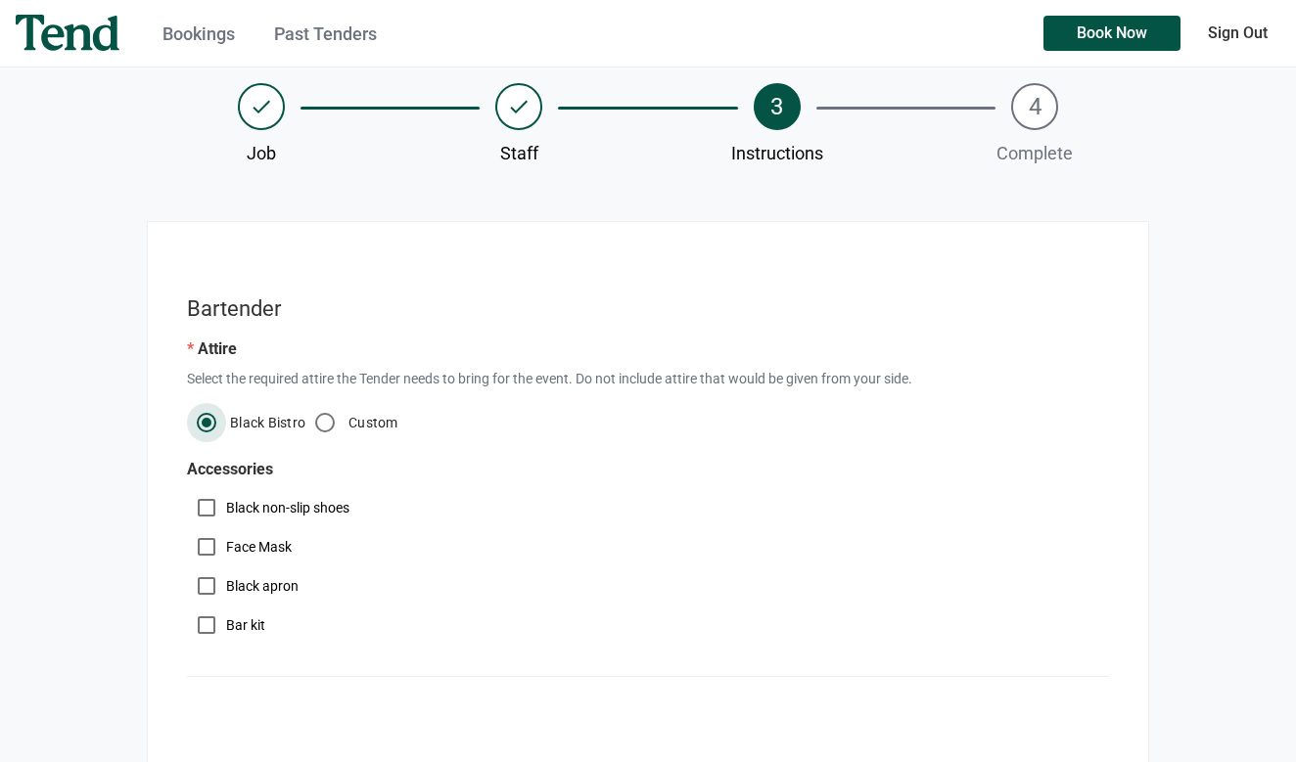
scroll to position [148, 0]
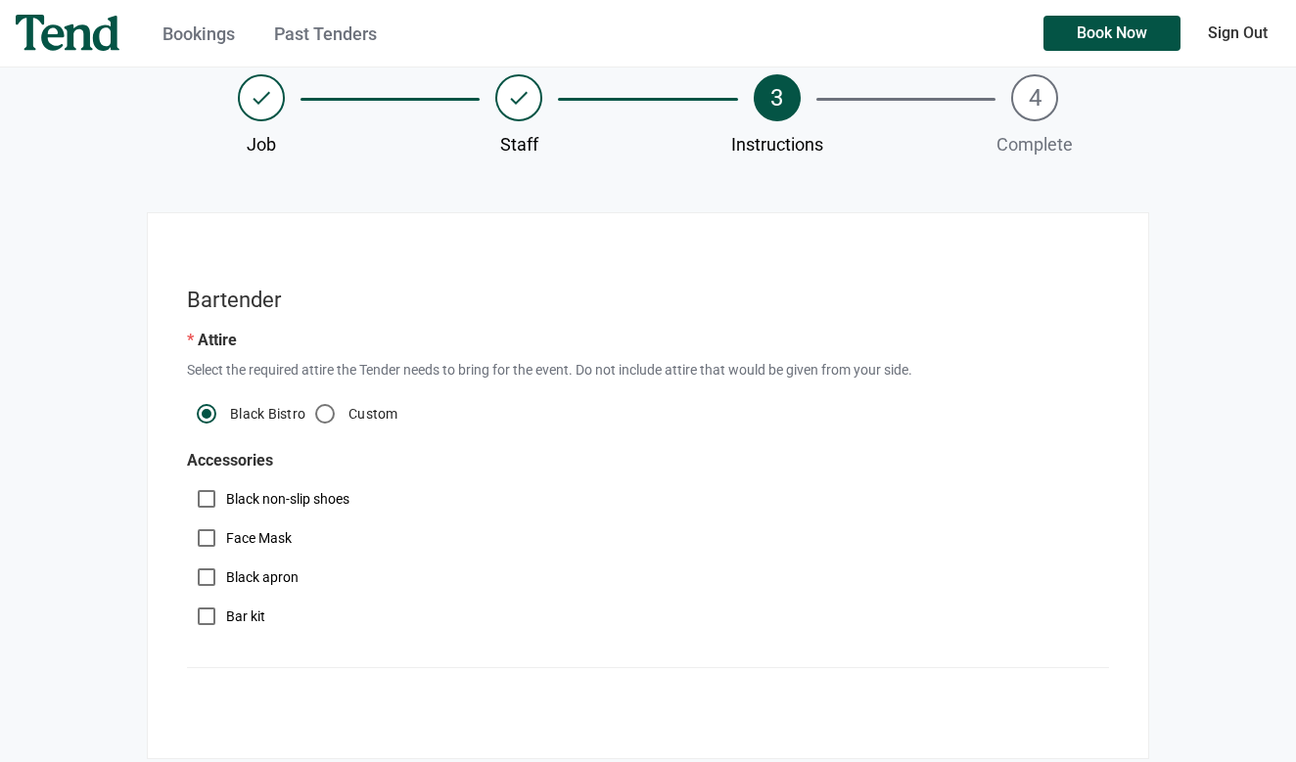
click at [238, 583] on label "Black apron" at bounding box center [262, 578] width 72 height 20
click at [226, 583] on input "Black apron" at bounding box center [206, 577] width 39 height 39
checkbox input "true"
click at [241, 616] on label "Bar kit" at bounding box center [245, 617] width 39 height 20
click at [226, 616] on input "Bar kit" at bounding box center [206, 616] width 39 height 39
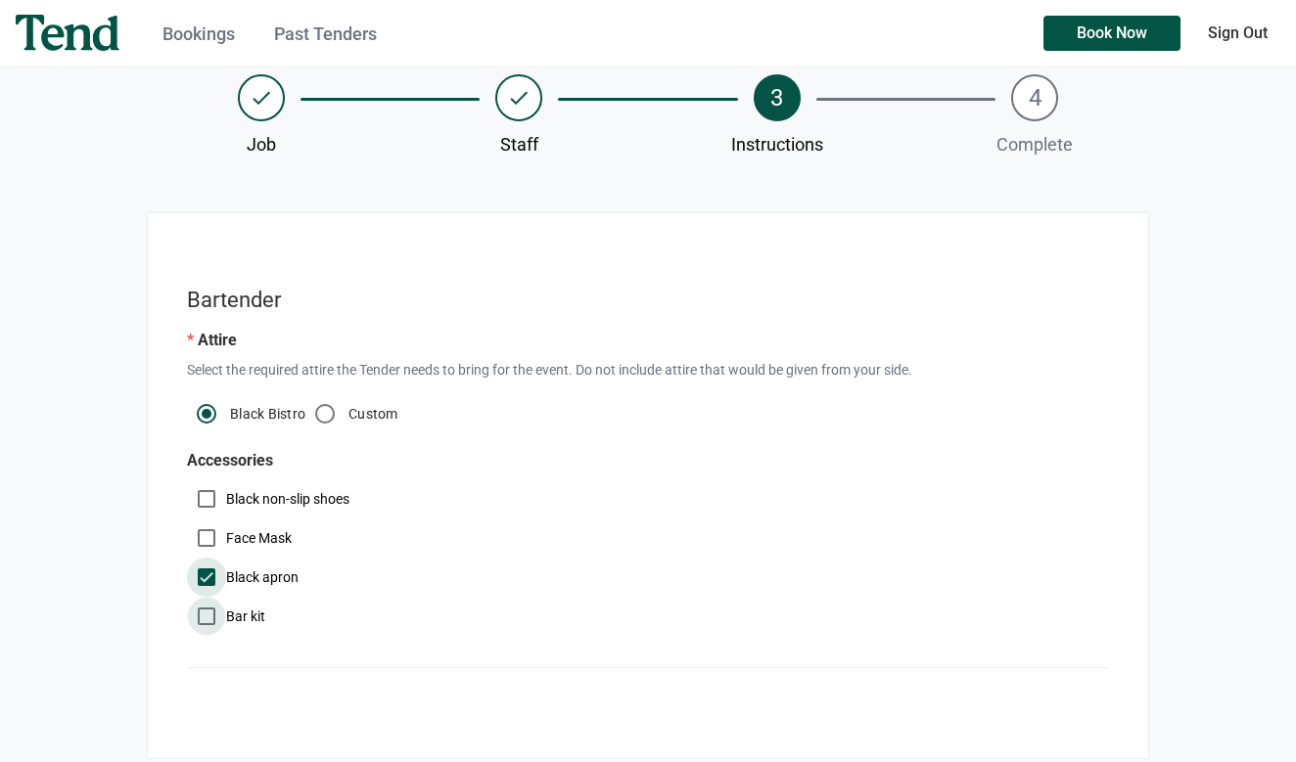
checkbox input "true"
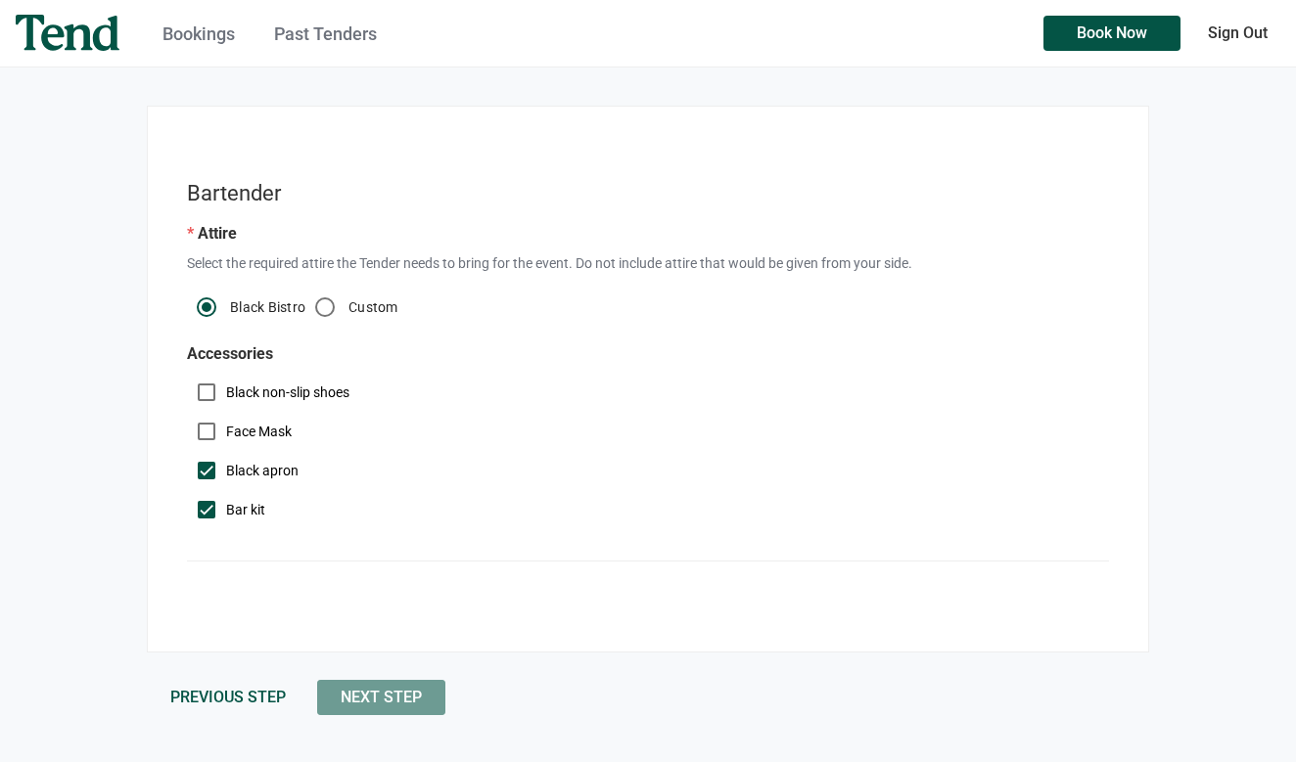
click at [388, 698] on span "Next Step" at bounding box center [381, 698] width 81 height 0
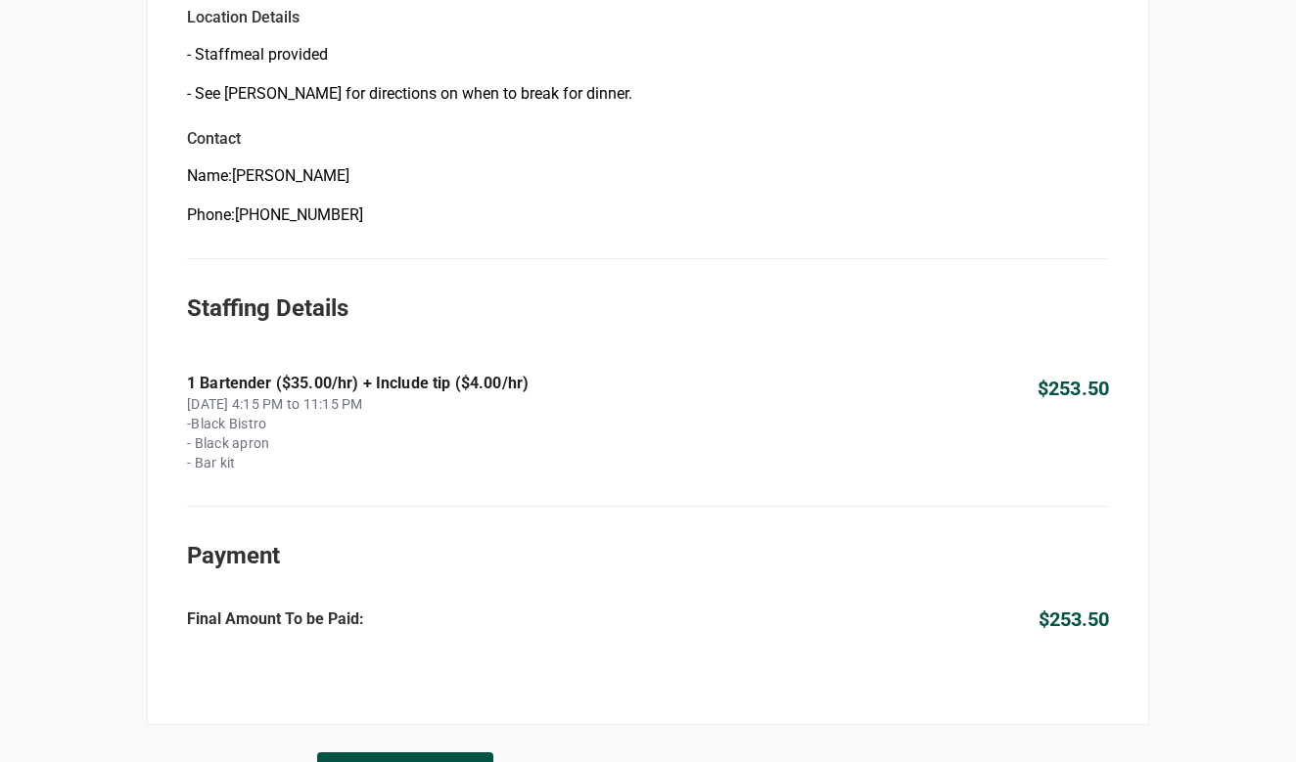
scroll to position [1064, 0]
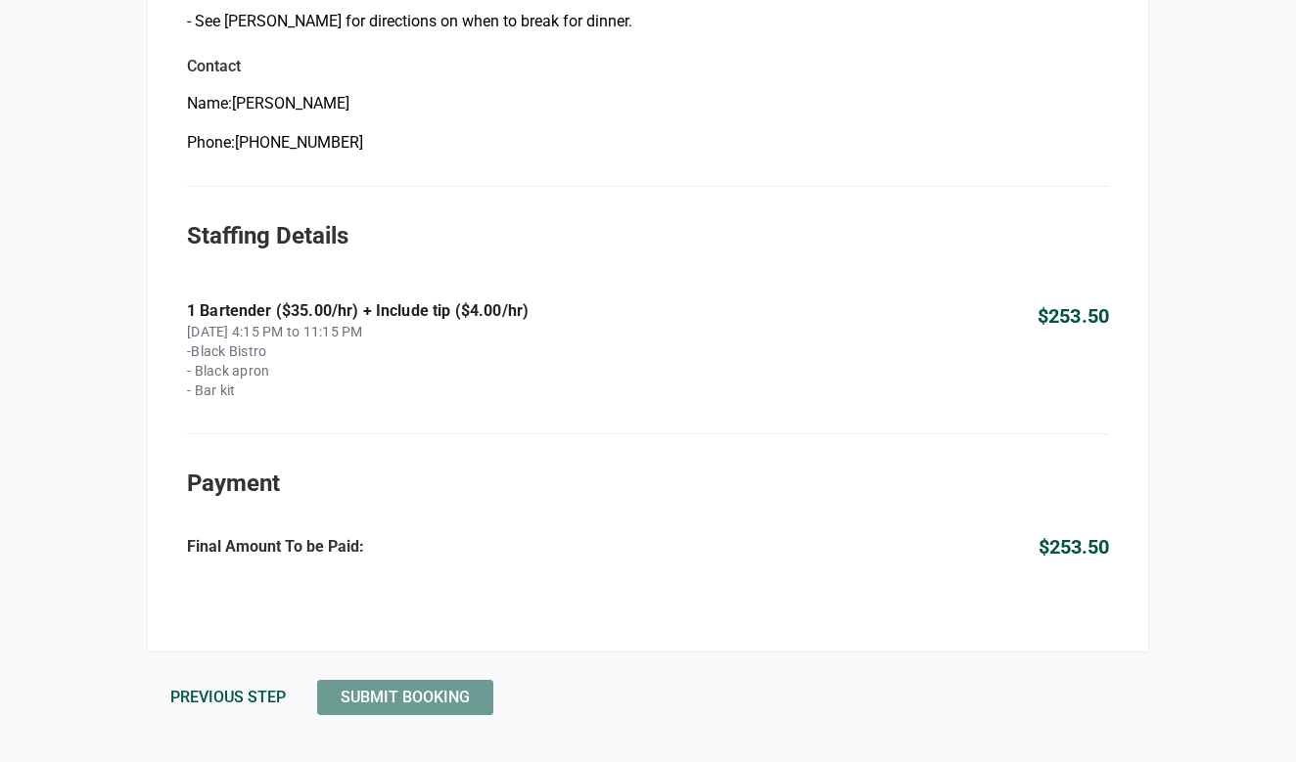
click at [397, 686] on button "Submit Booking" at bounding box center [405, 697] width 176 height 35
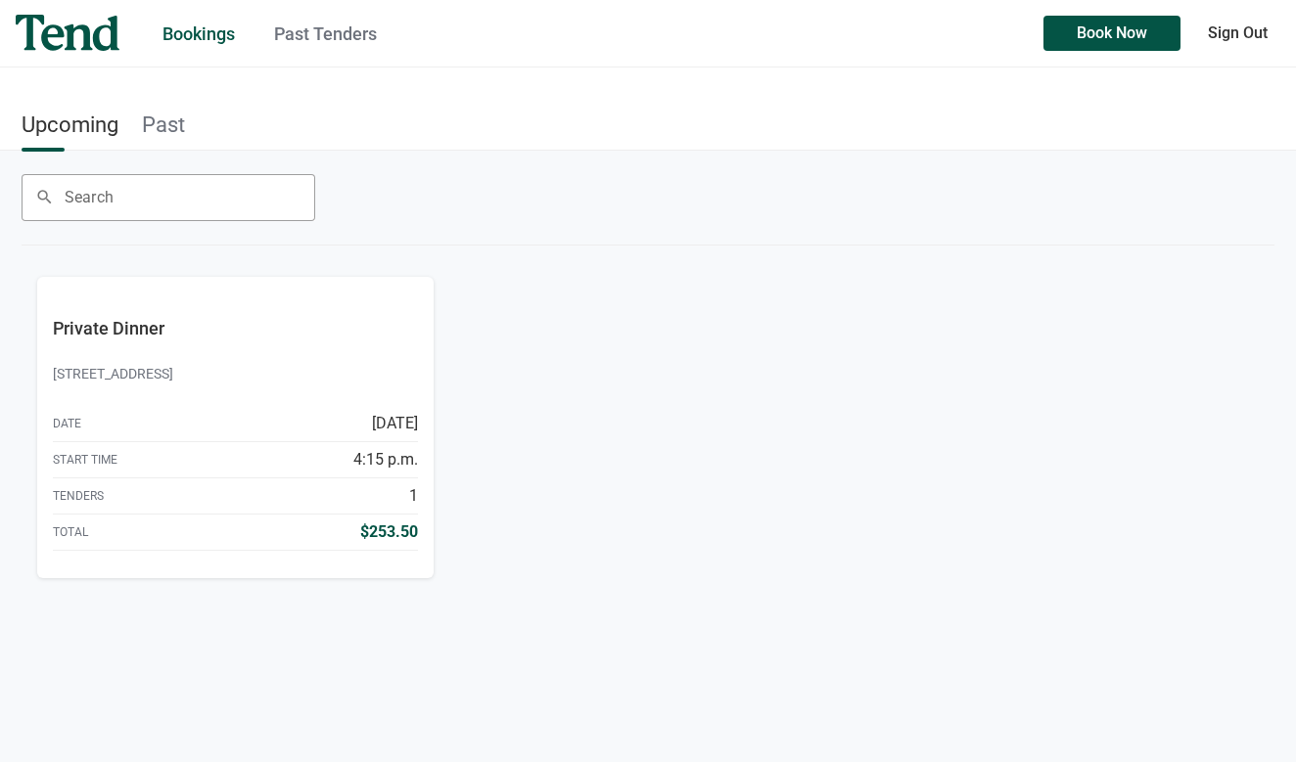
click at [324, 47] on div "Bookings Past Tenders Book Now Sign Out Bookings Past Tenders Sign Out" at bounding box center [648, 33] width 1264 height 67
click at [327, 40] on link "Past Tenders" at bounding box center [325, 33] width 103 height 21
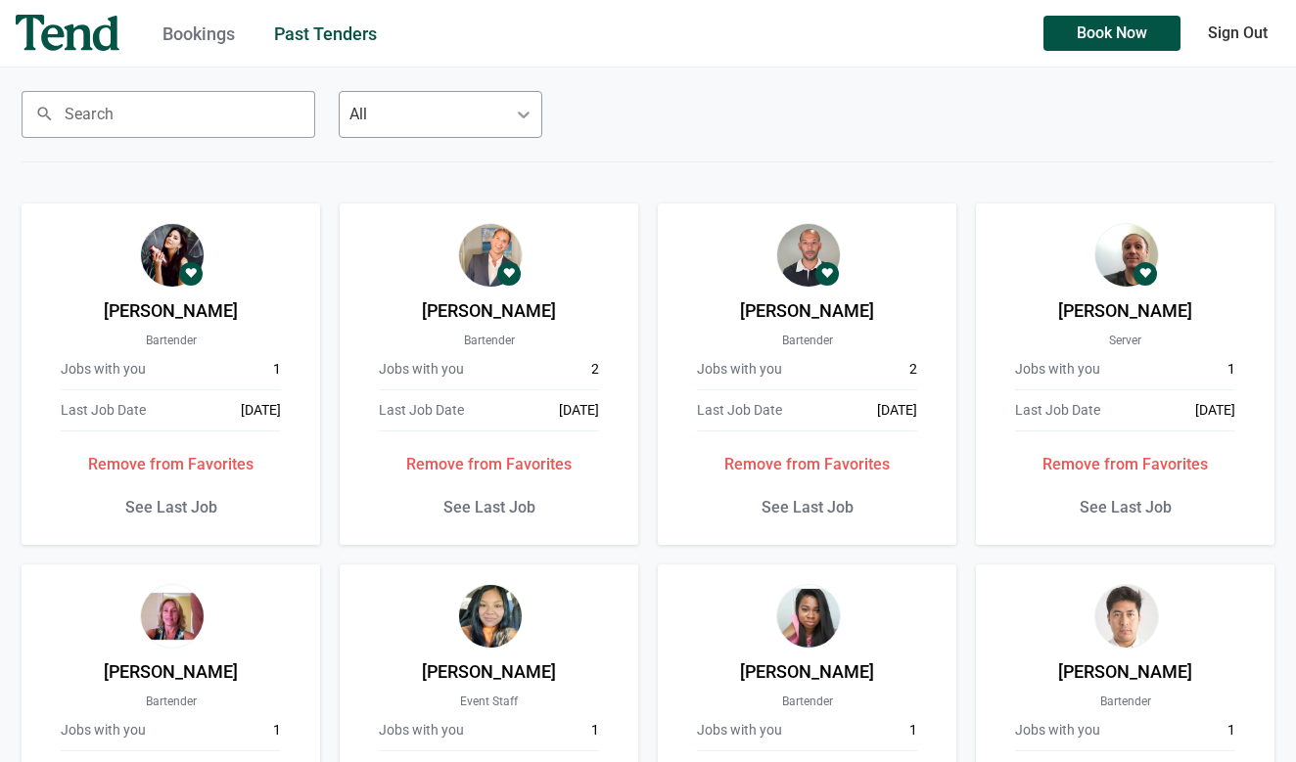
click at [242, 21] on div "Bookings Past Tenders" at bounding box center [593, 34] width 900 height 26
click at [232, 30] on link "Bookings" at bounding box center [198, 33] width 72 height 21
